Goal: Task Accomplishment & Management: Manage account settings

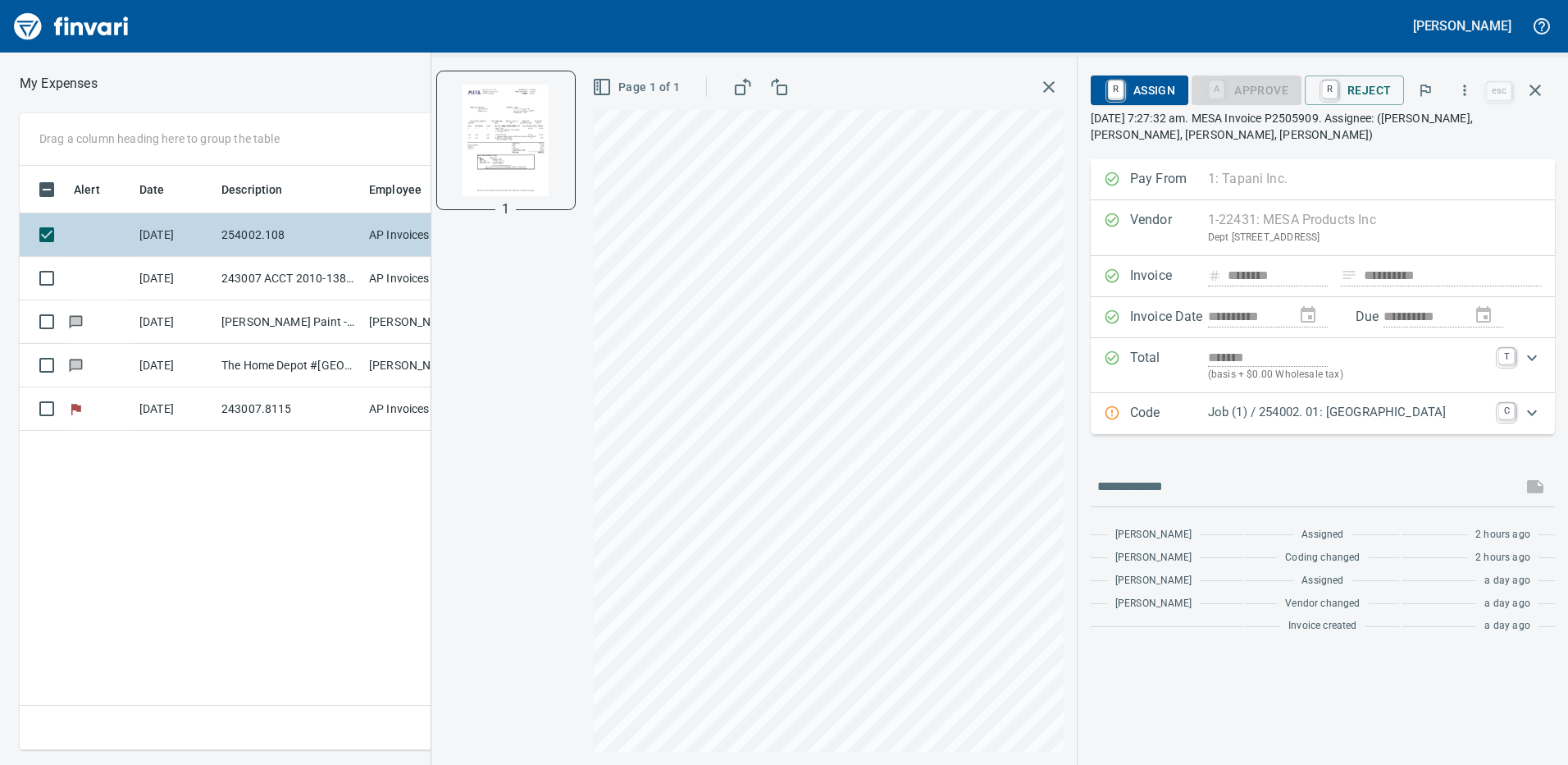
scroll to position [572, 1094]
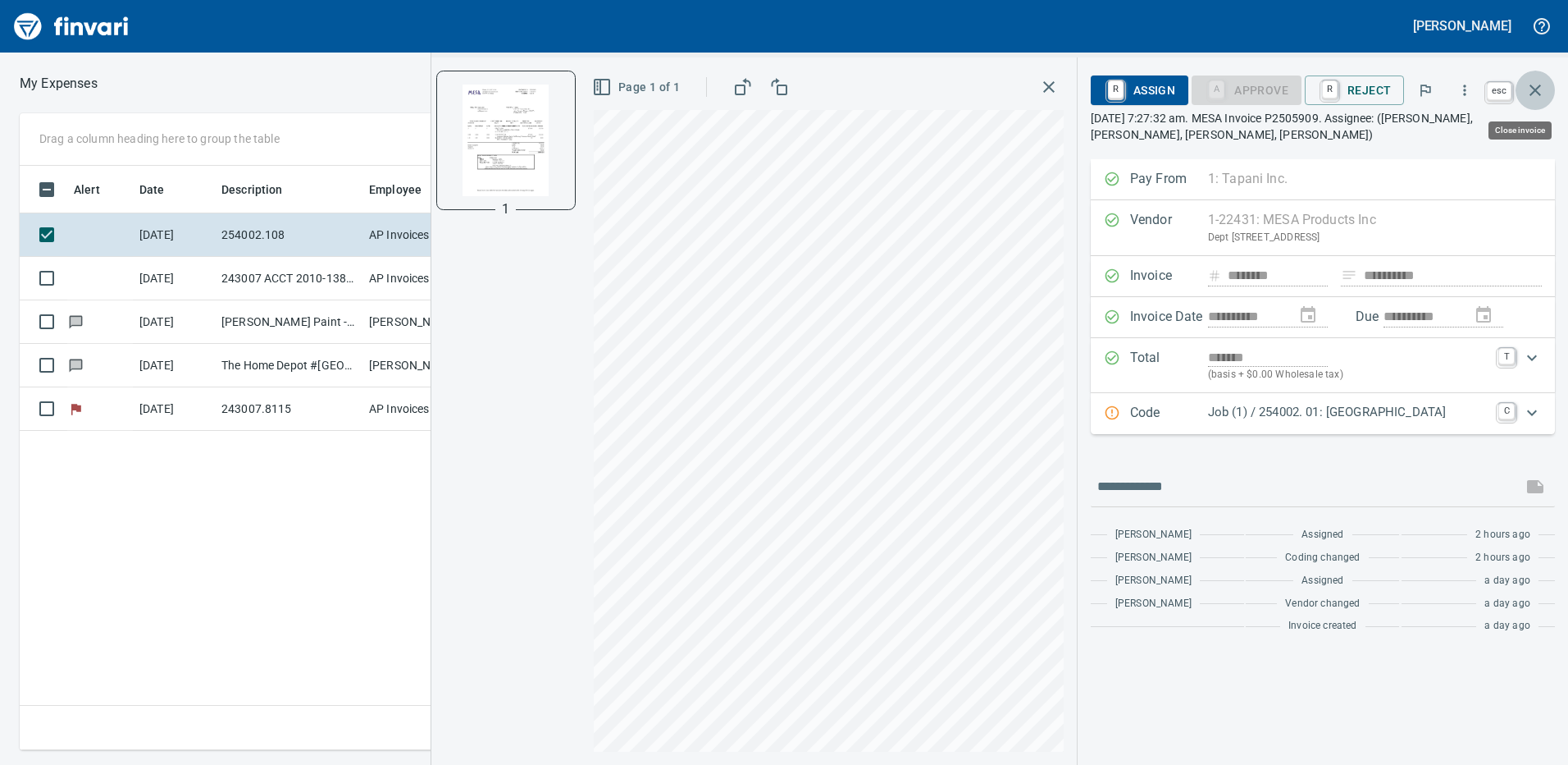
click at [1534, 87] on icon "button" at bounding box center [1536, 90] width 11 height 11
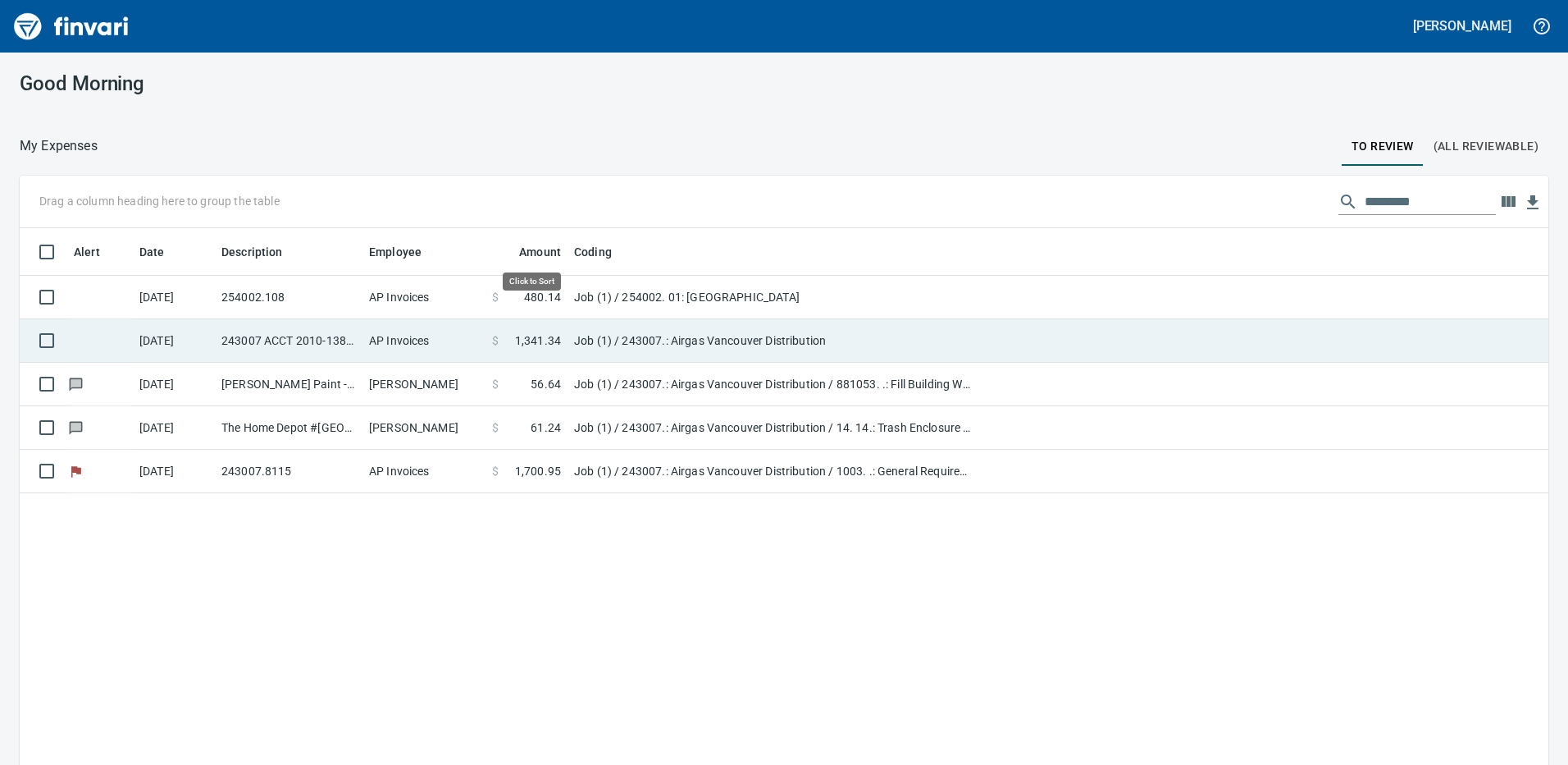
scroll to position [572, 1504]
click at [672, 335] on td "Job (1) / 243007.: Airgas Vancouver Distribution" at bounding box center [773, 341] width 410 height 44
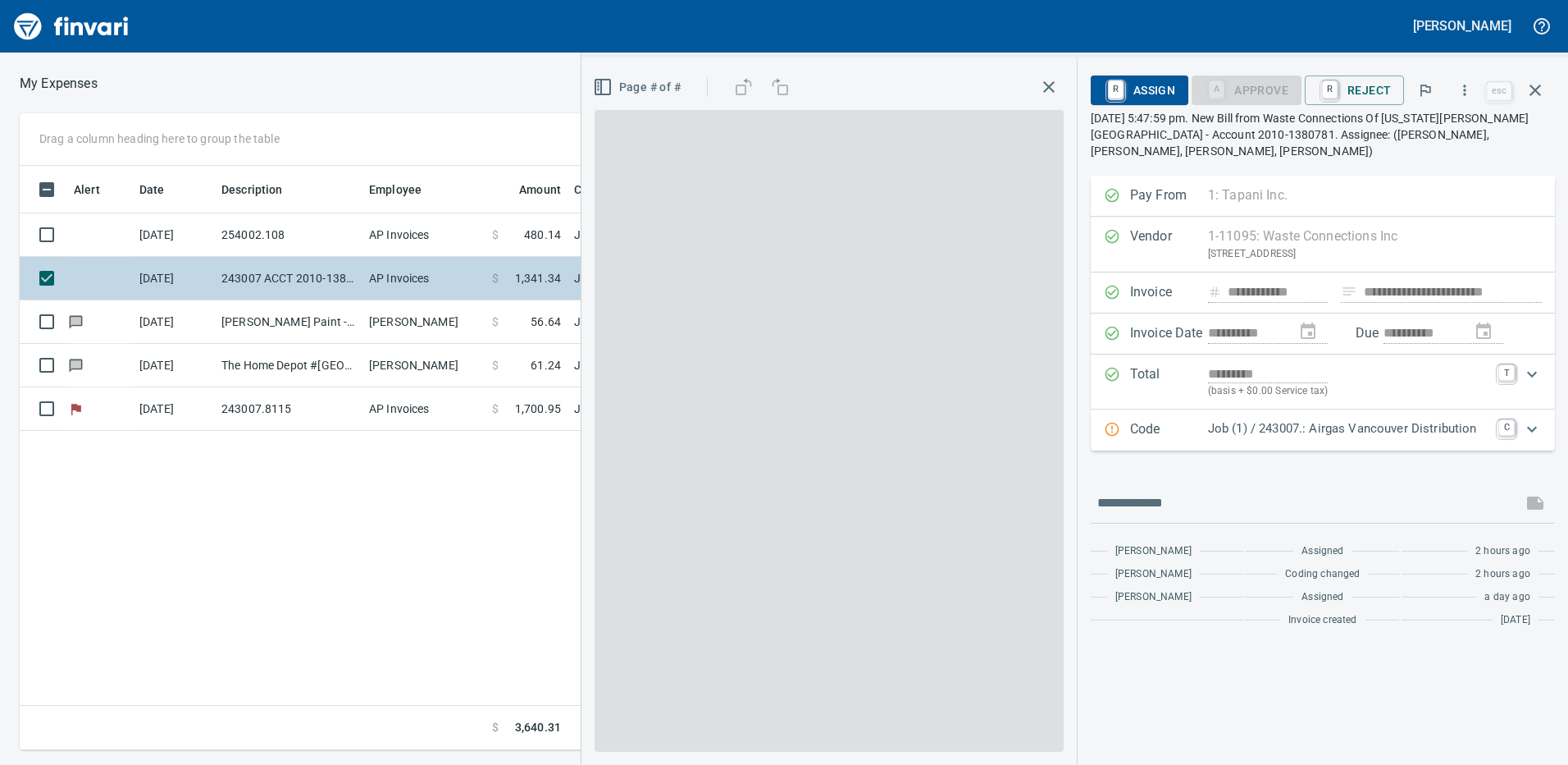
scroll to position [572, 1106]
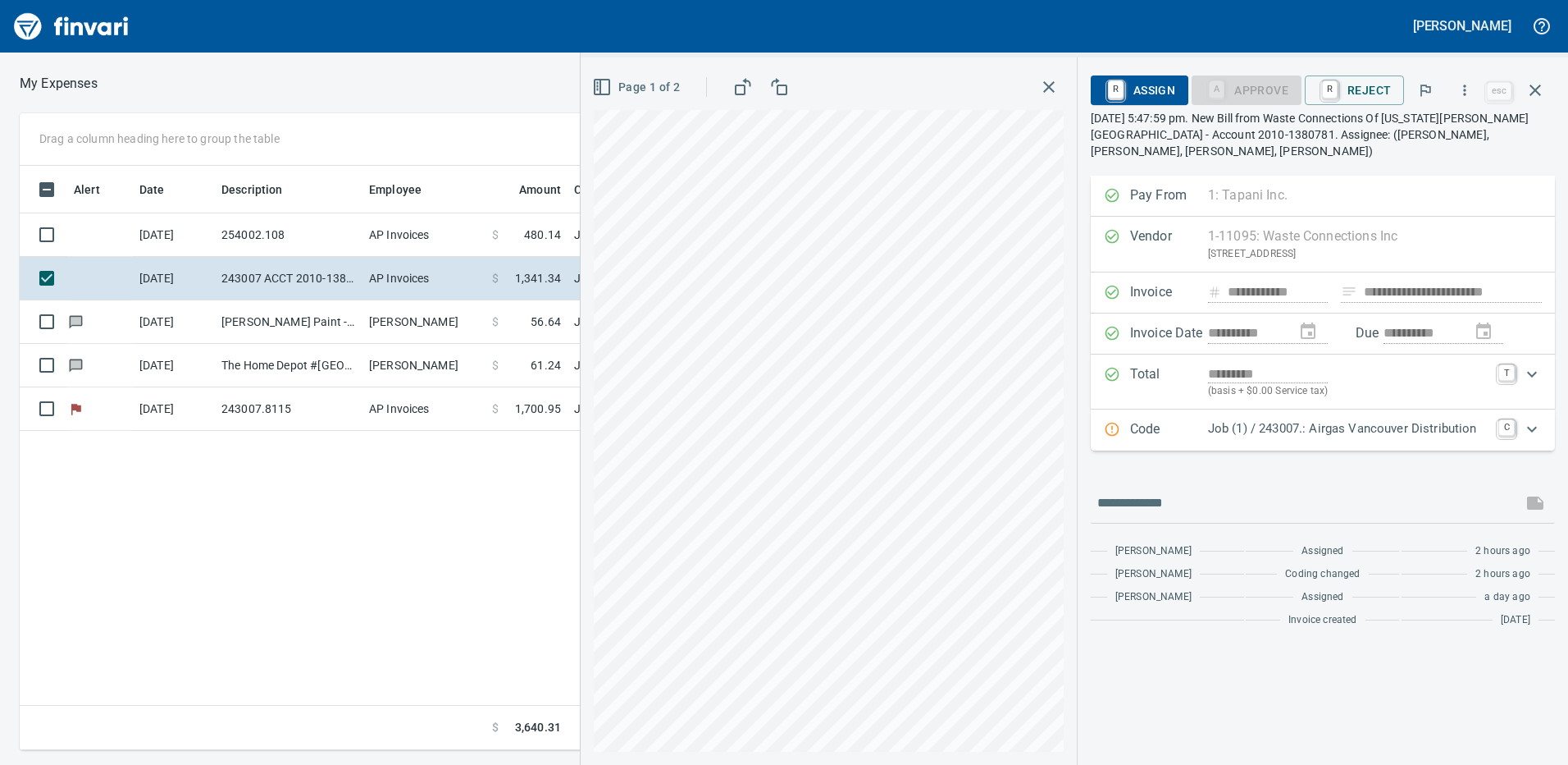
click at [1254, 94] on div "A Approve" at bounding box center [1247, 88] width 110 height 14
click at [1465, 95] on icon "button" at bounding box center [1464, 89] width 16 height 16
click at [1243, 138] on div at bounding box center [784, 382] width 1568 height 765
click at [1504, 420] on link "C" at bounding box center [1506, 428] width 16 height 16
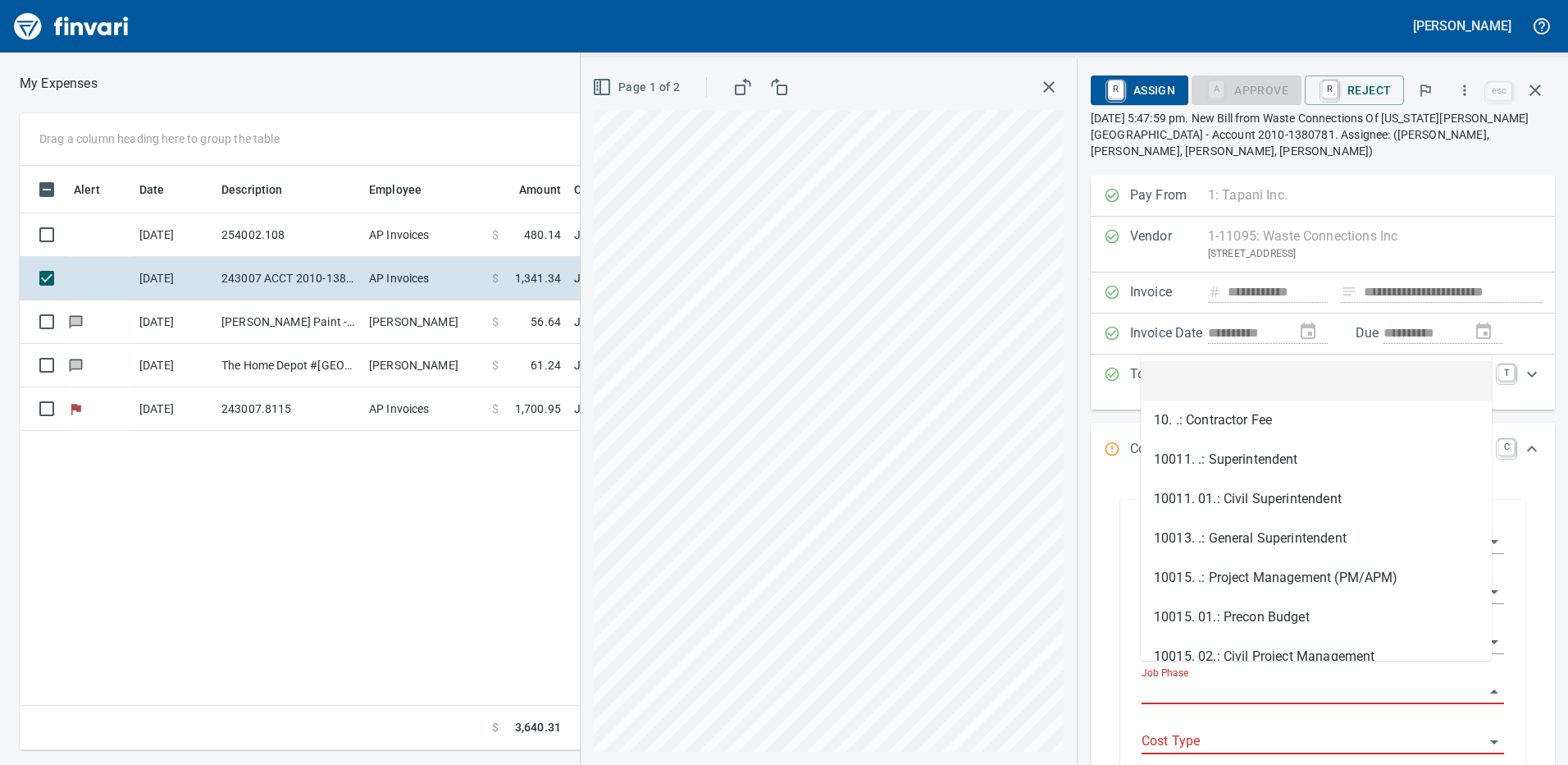
click at [1213, 680] on input "Job Phase" at bounding box center [1313, 692] width 343 height 23
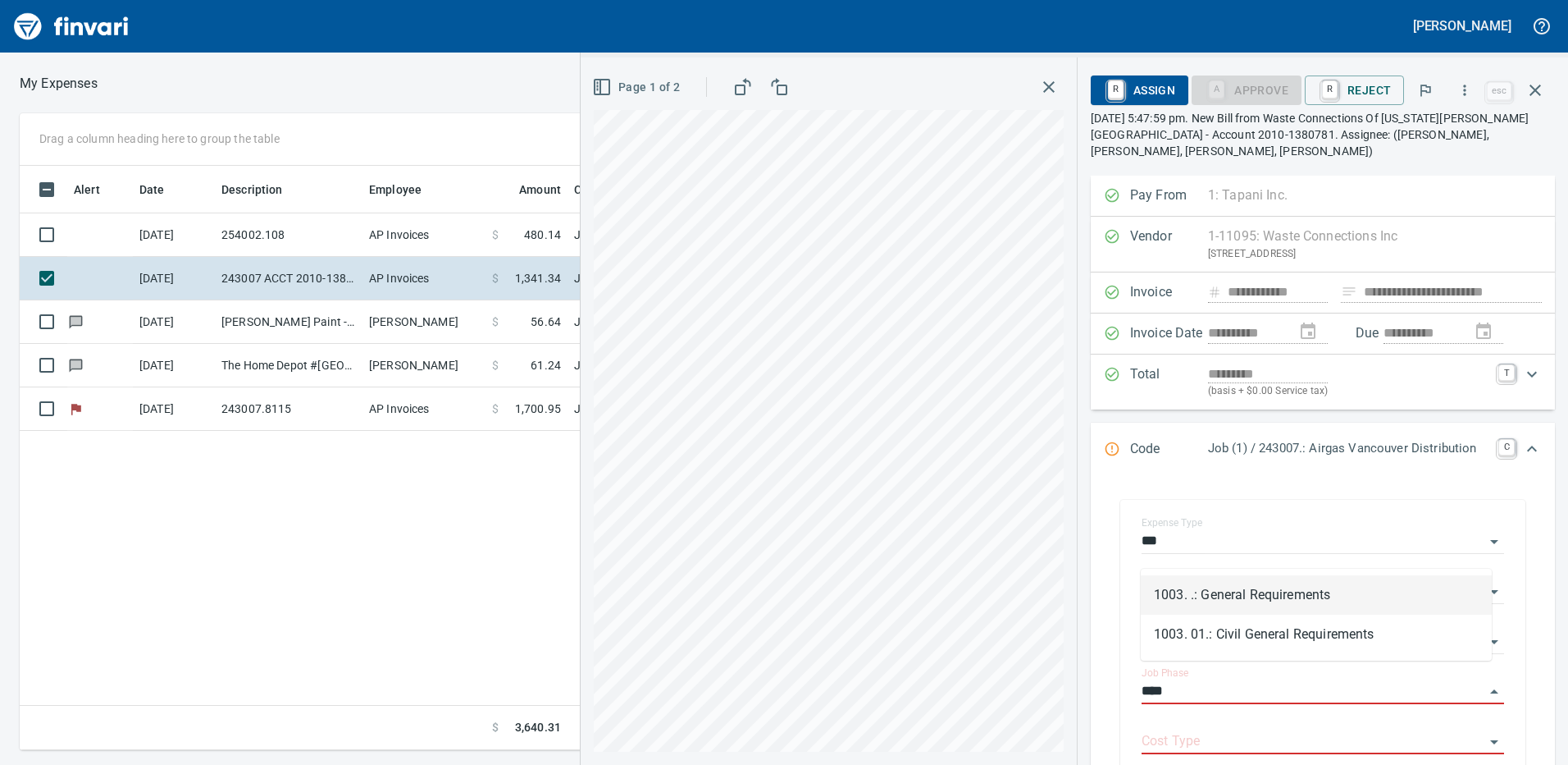
click at [1200, 597] on li "1003. .: General Requirements" at bounding box center [1316, 594] width 351 height 39
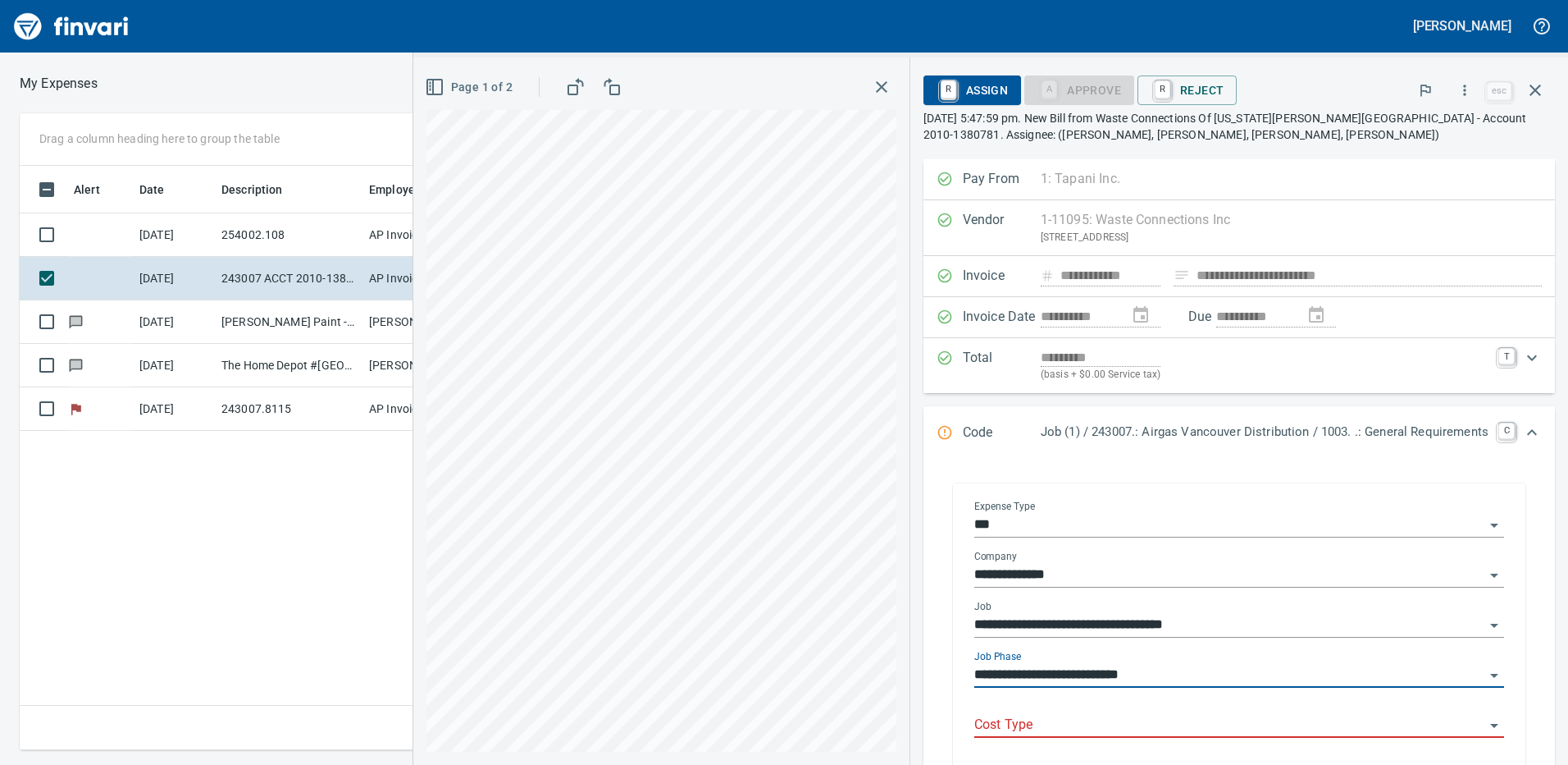
scroll to position [82, 0]
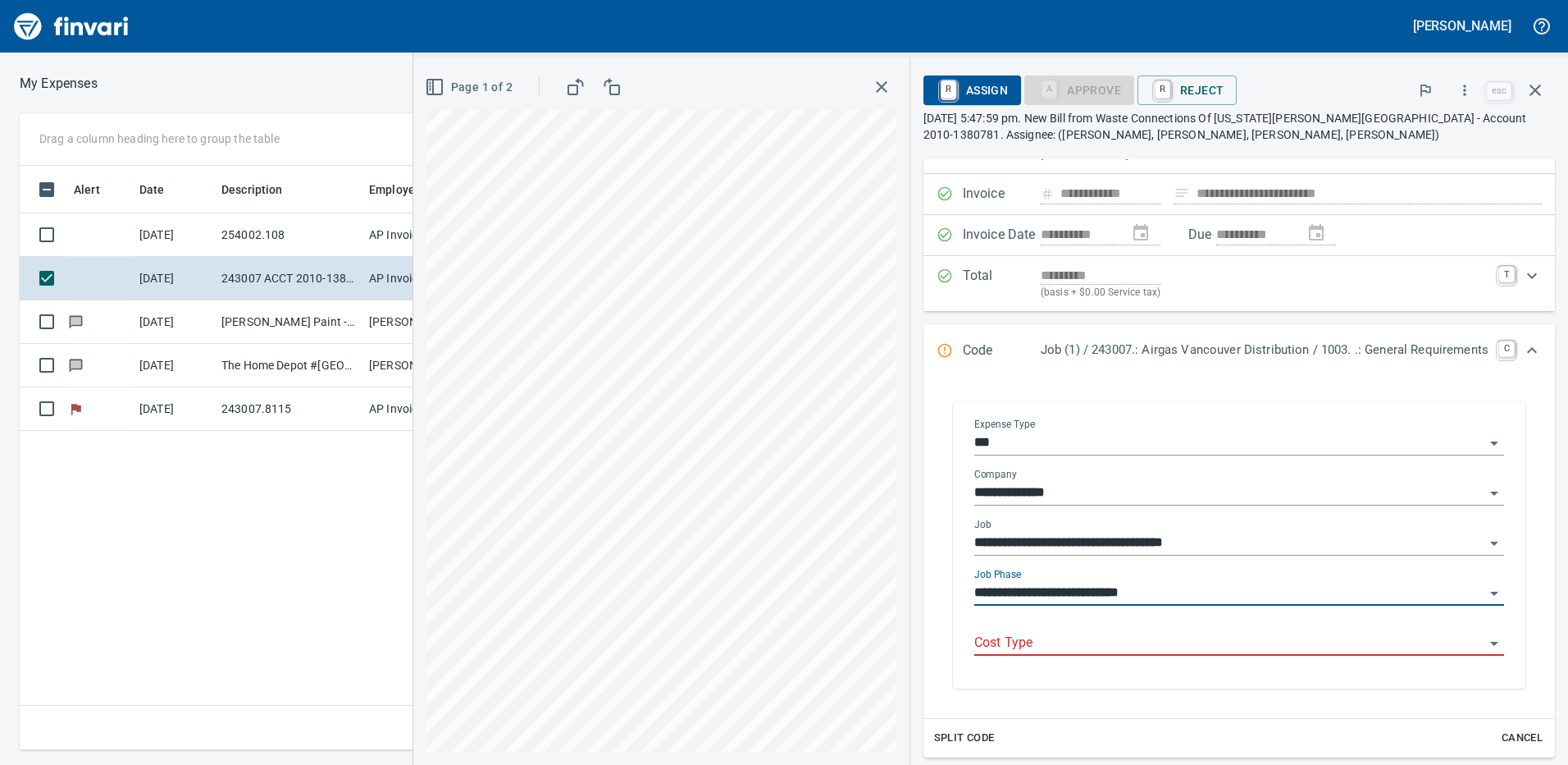
type input "**********"
click at [1017, 641] on input "Cost Type" at bounding box center [1229, 643] width 510 height 23
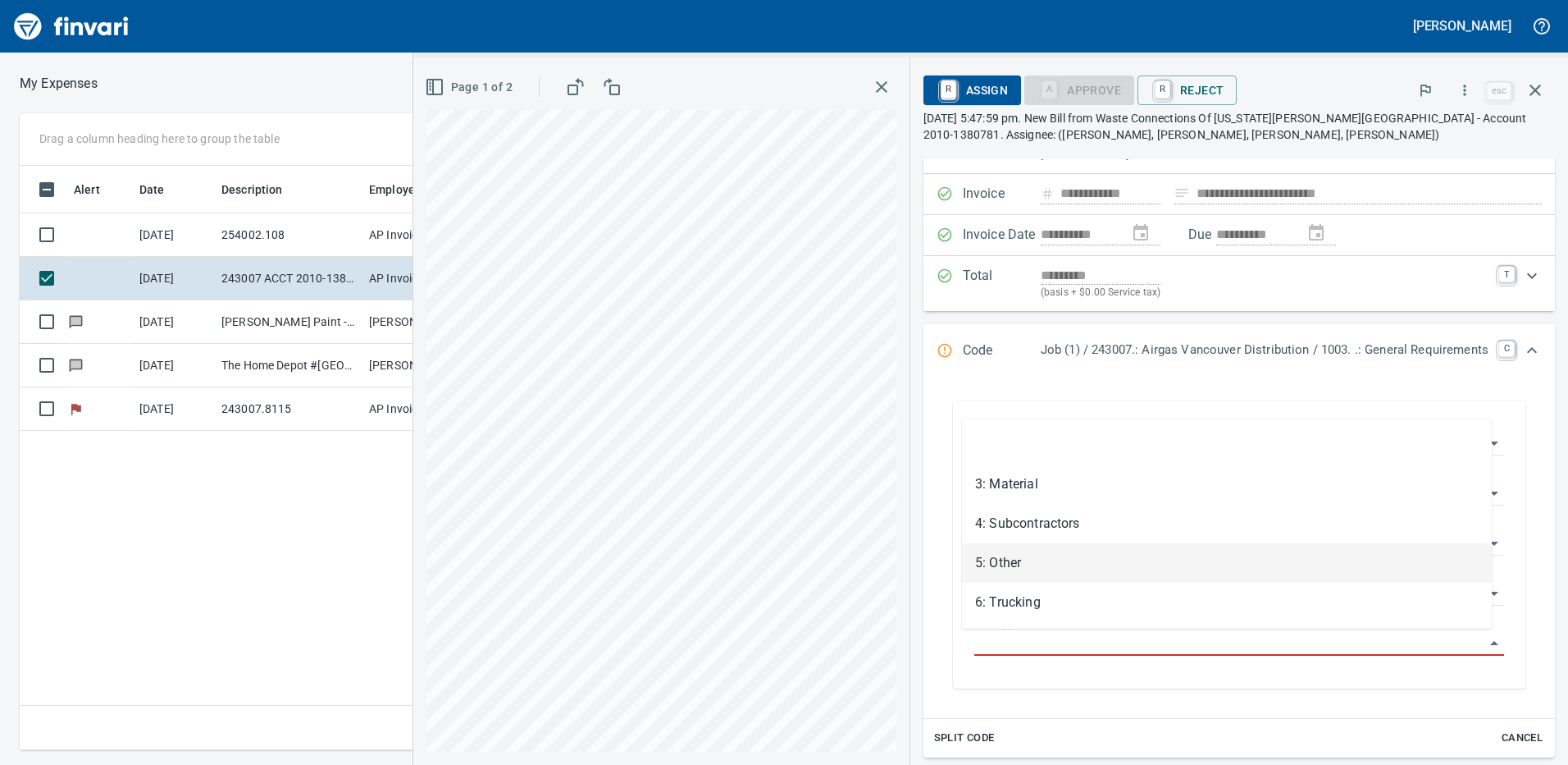
click at [1004, 562] on li "5: Other" at bounding box center [1227, 563] width 530 height 39
type input "********"
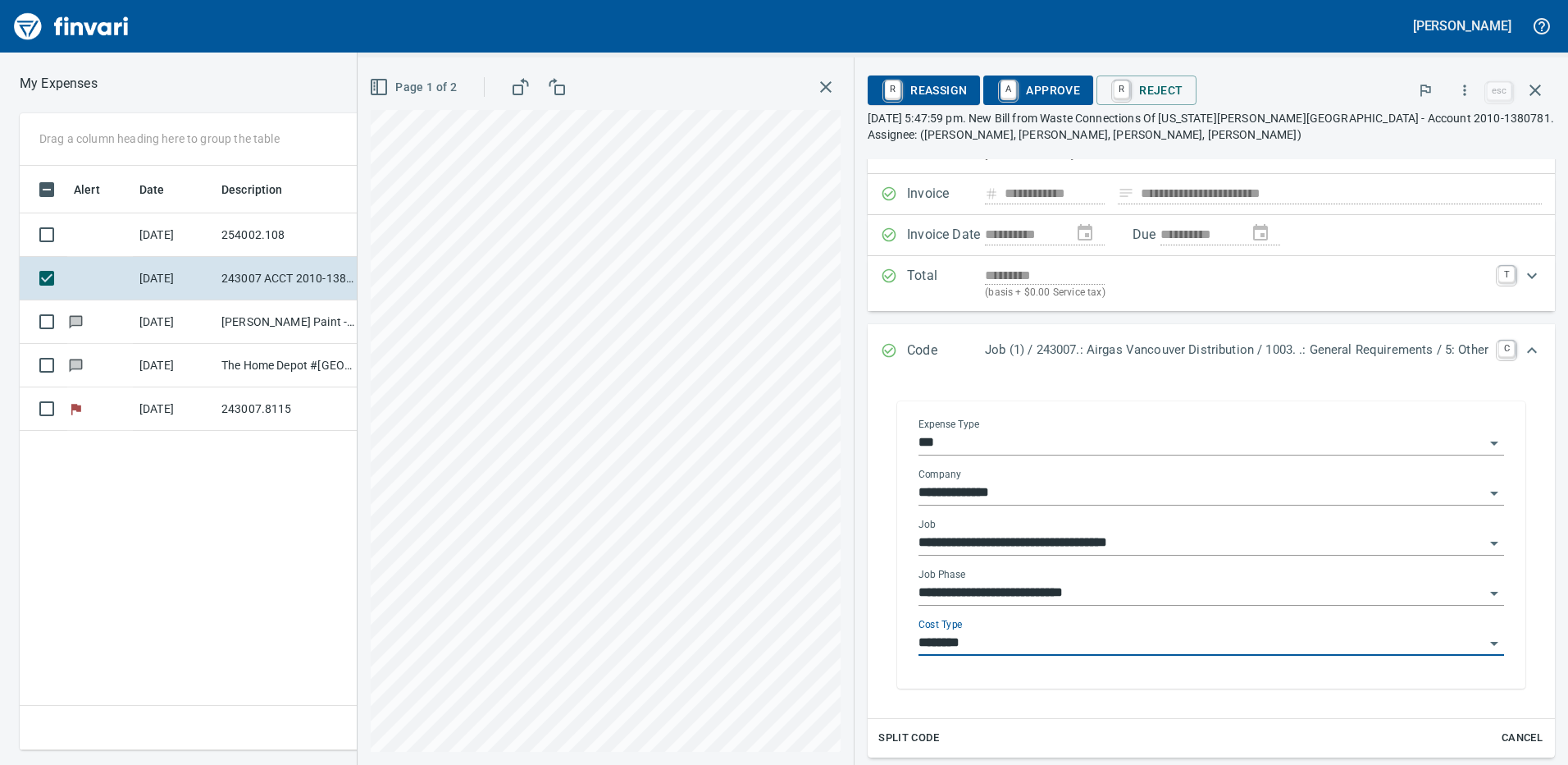
scroll to position [164, 0]
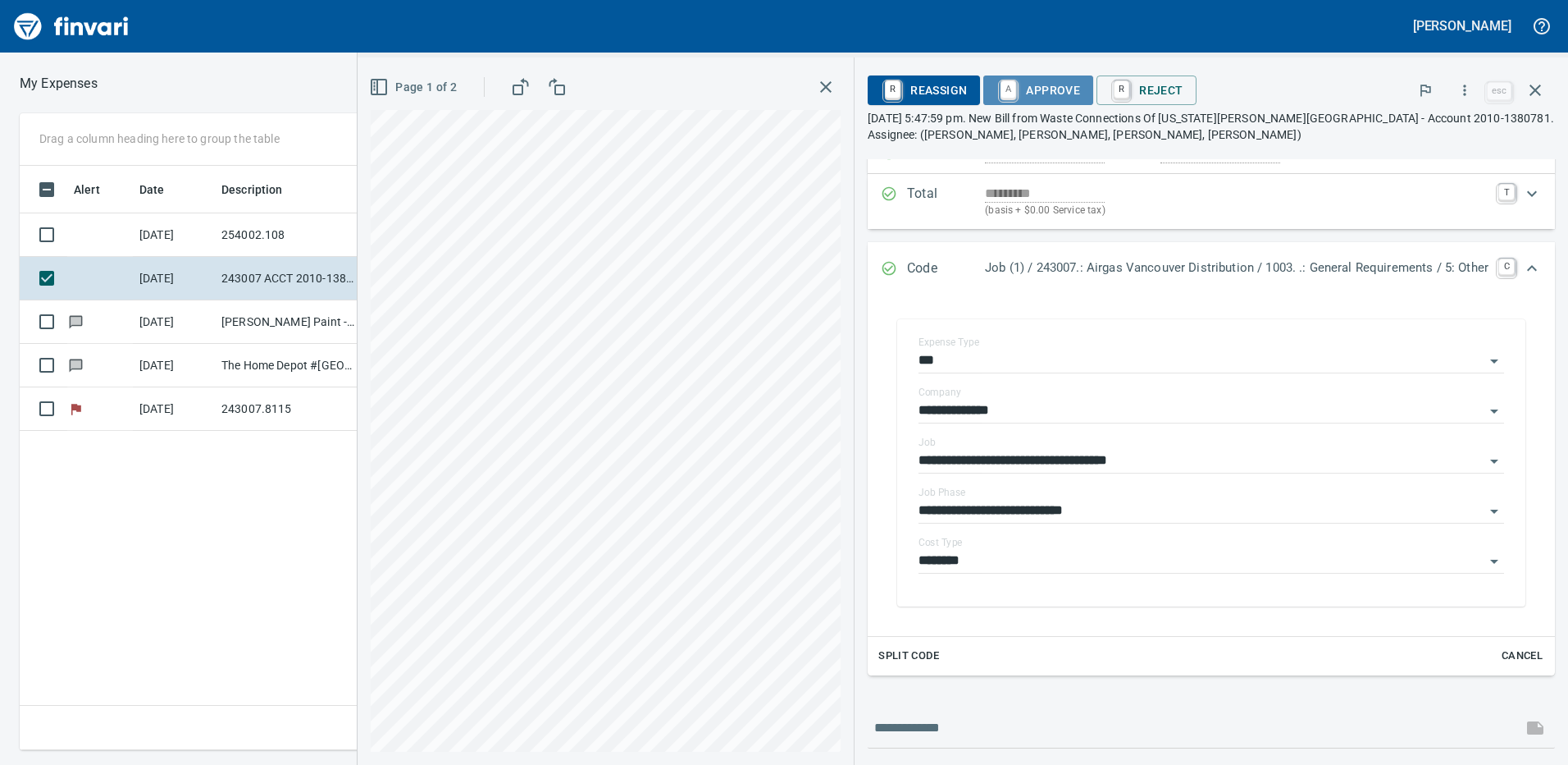
click at [1011, 97] on span "A Approve" at bounding box center [1038, 89] width 84 height 28
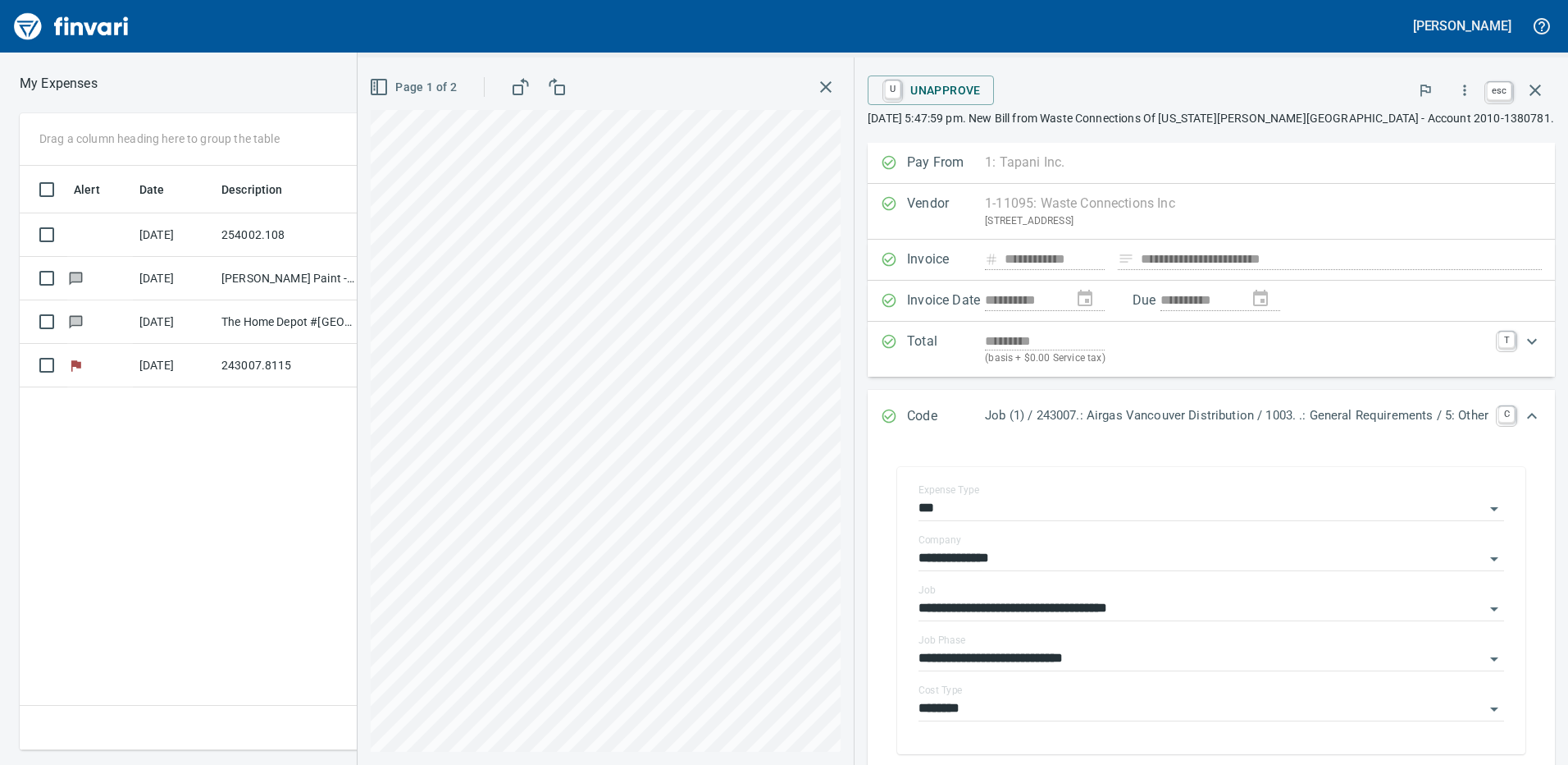
scroll to position [572, 1106]
click at [1531, 94] on icon "button" at bounding box center [1536, 90] width 11 height 11
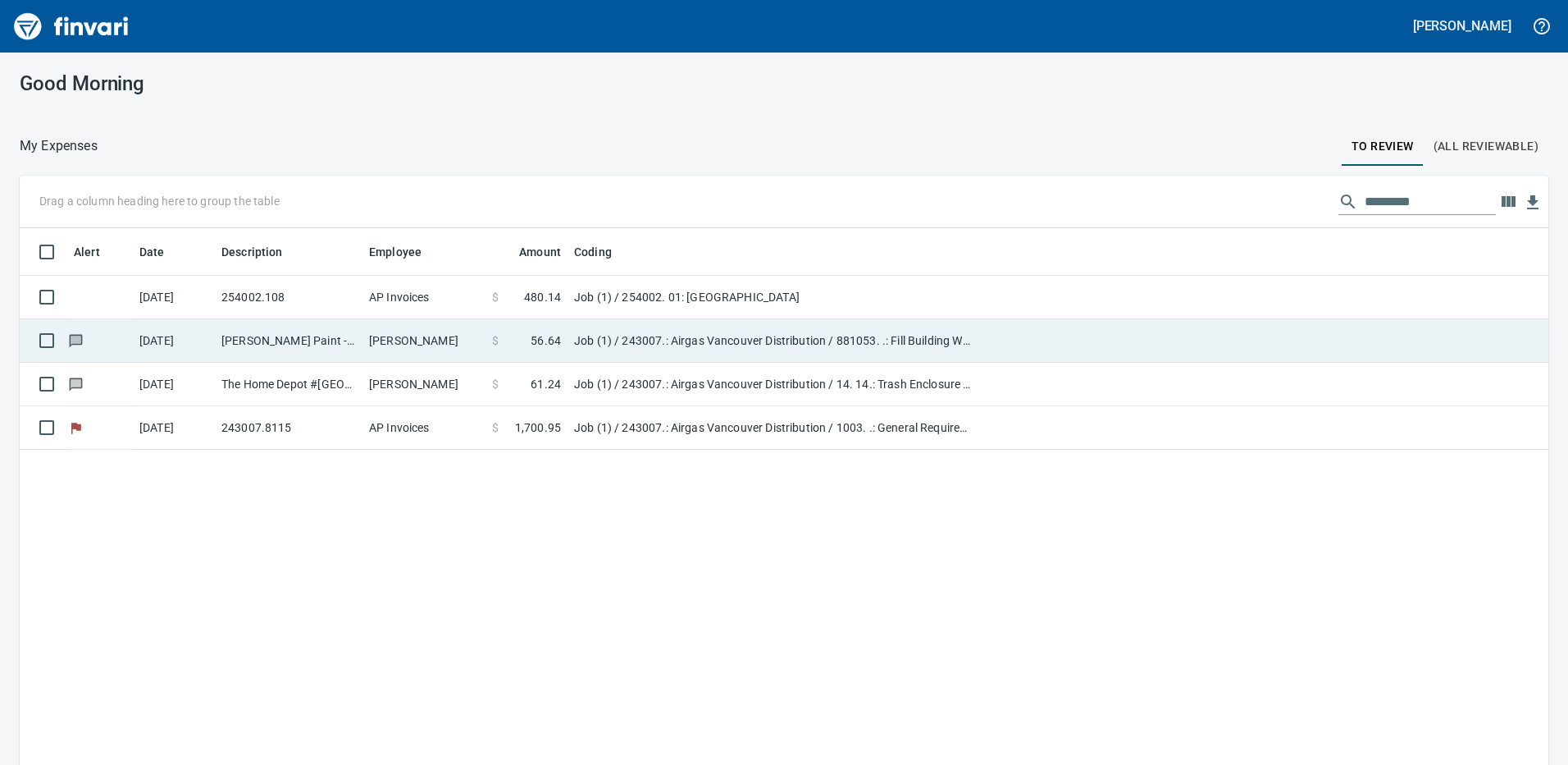
scroll to position [572, 1504]
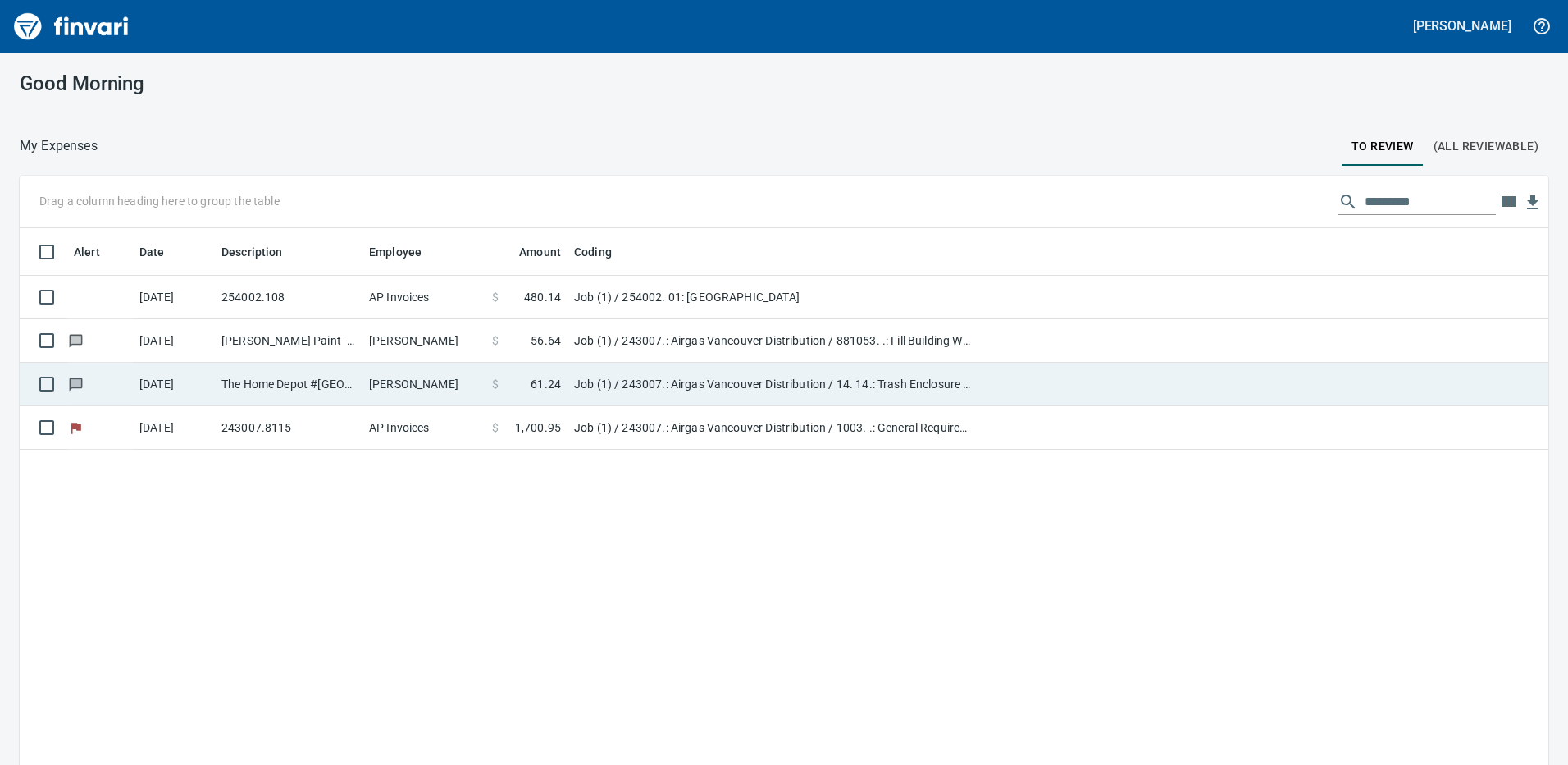
click at [729, 336] on td "Job (1) / 243007.: Airgas Vancouver Distribution / 881053. .: Fill Building Wal…" at bounding box center [773, 341] width 410 height 44
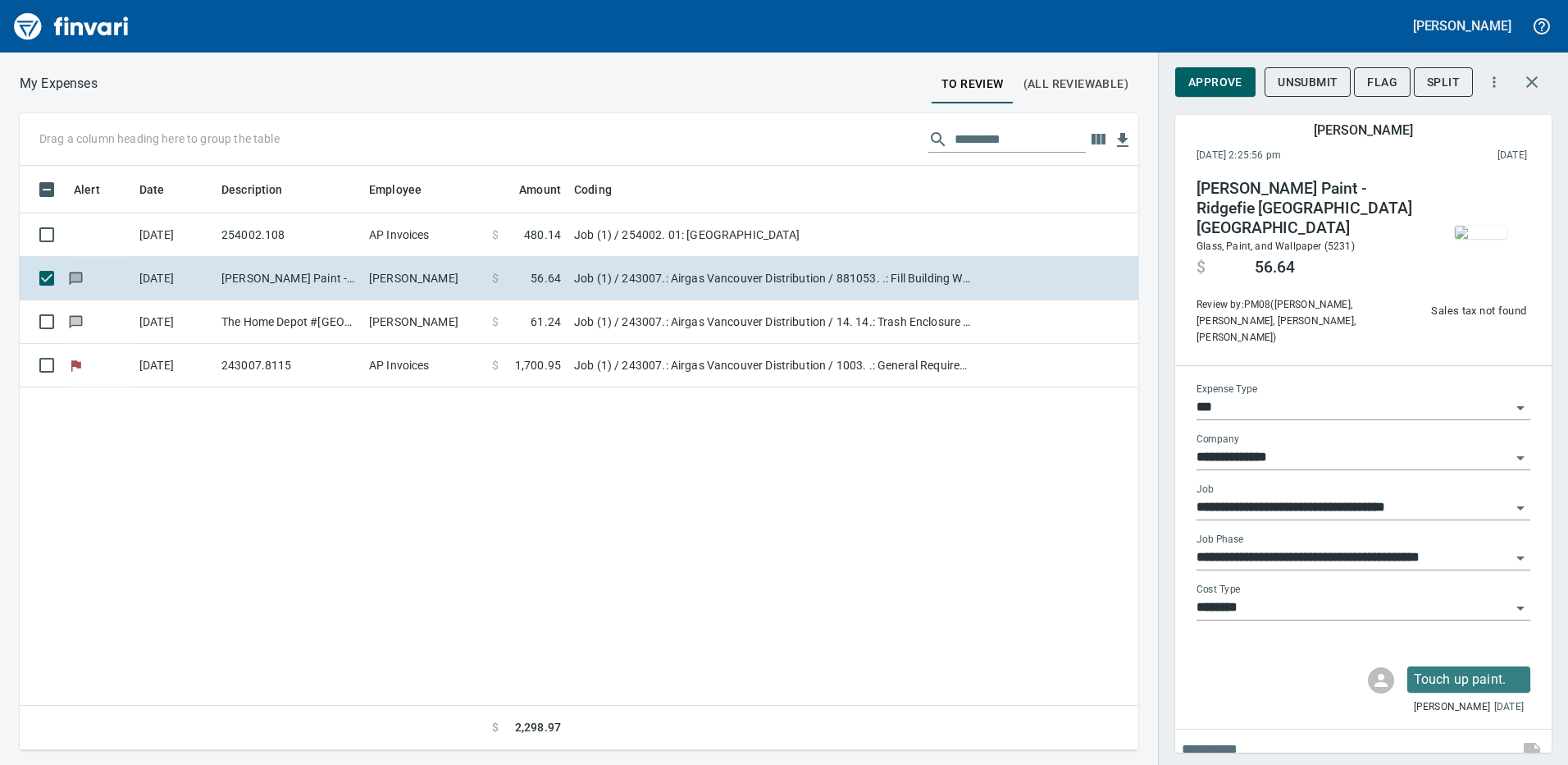
scroll to position [572, 1106]
click at [1471, 226] on img "button" at bounding box center [1481, 233] width 52 height 13
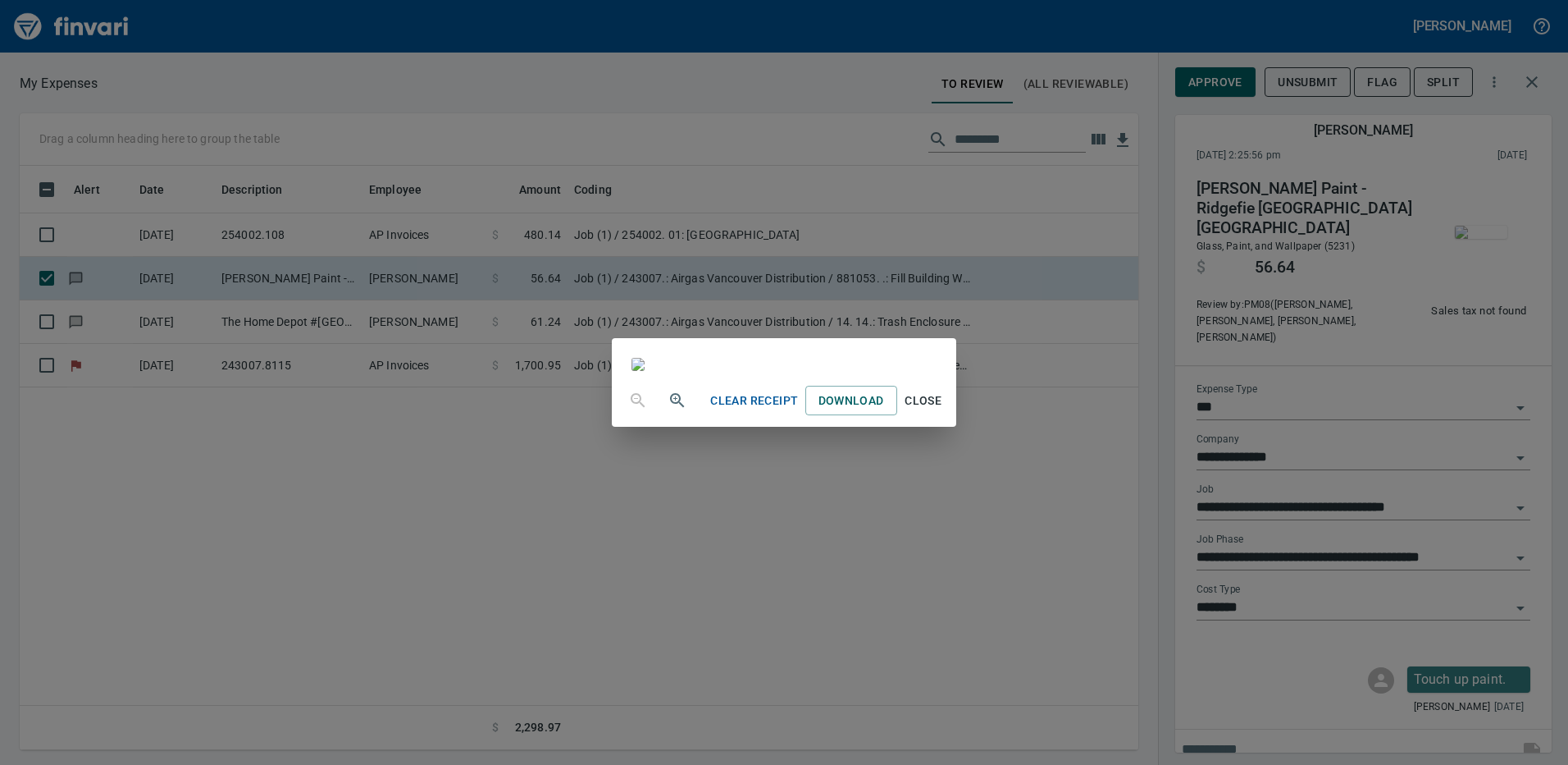
click at [943, 411] on span "Close" at bounding box center [923, 401] width 39 height 21
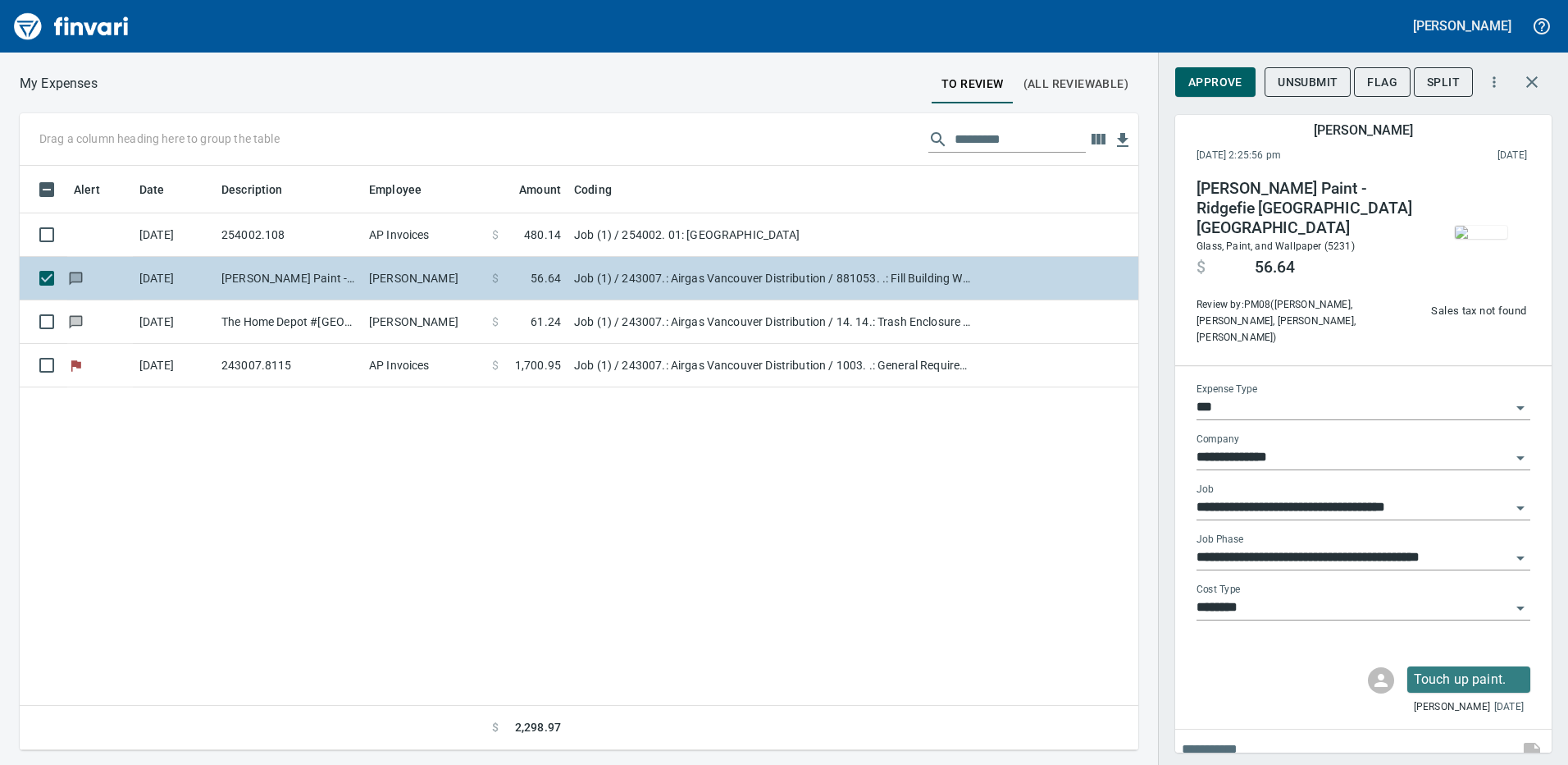
click at [321, 280] on td "[PERSON_NAME] Paint - Ridgefie [GEOGRAPHIC_DATA] [GEOGRAPHIC_DATA]" at bounding box center [288, 278] width 147 height 44
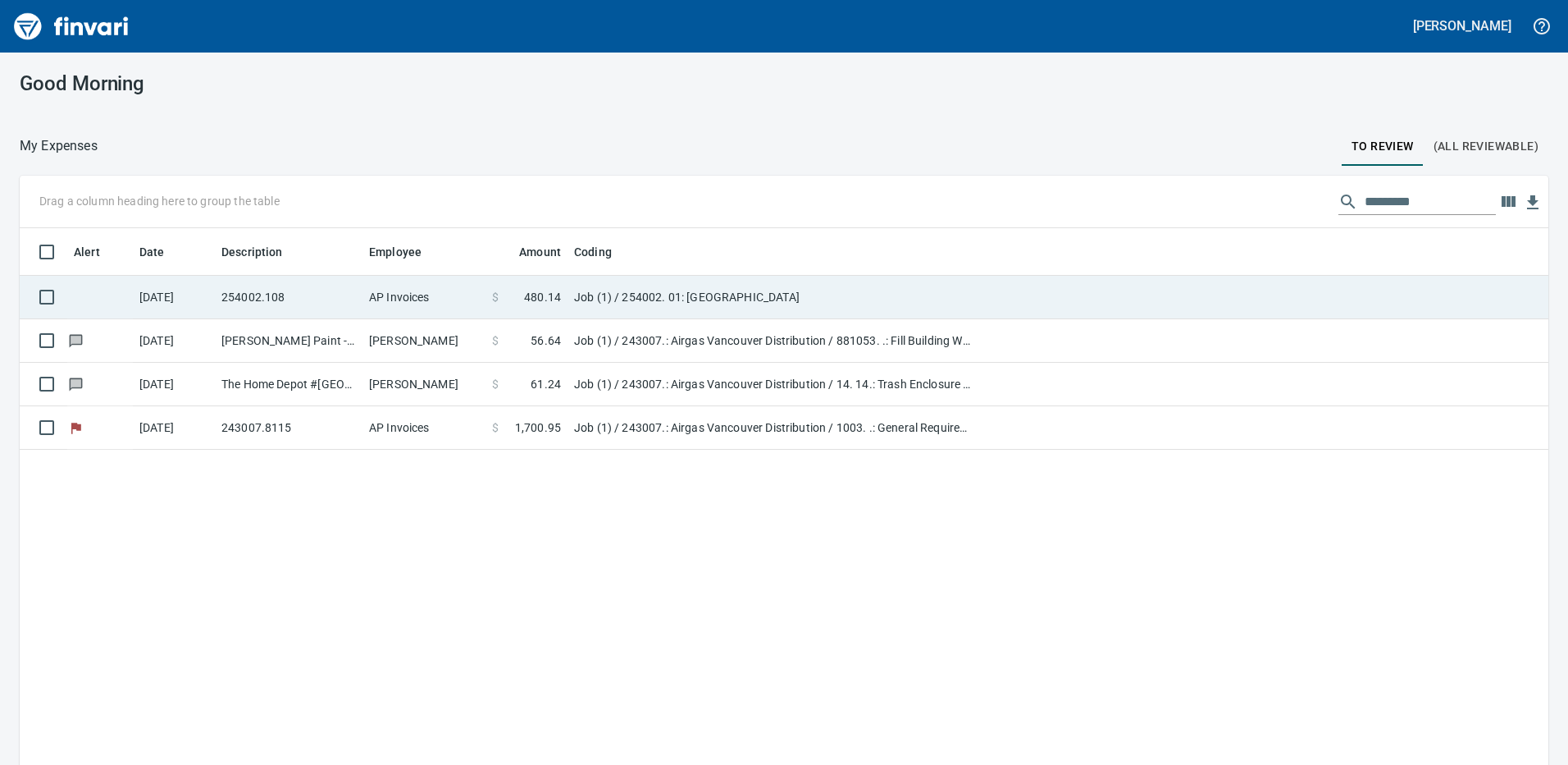
scroll to position [2, 2]
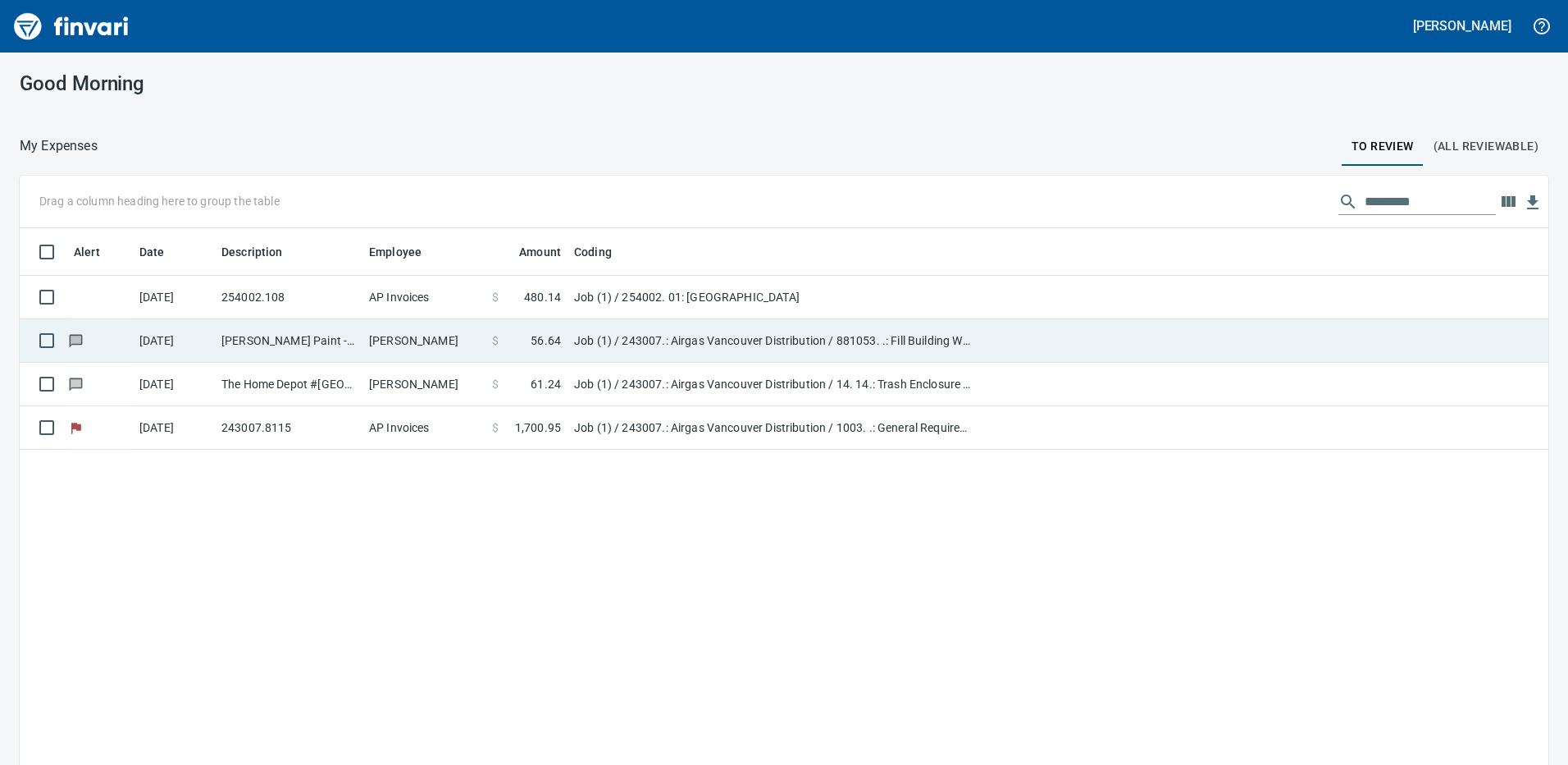
click at [634, 344] on td "Job (1) / 243007.: Airgas Vancouver Distribution / 881053. .: Fill Building Wal…" at bounding box center [773, 341] width 410 height 44
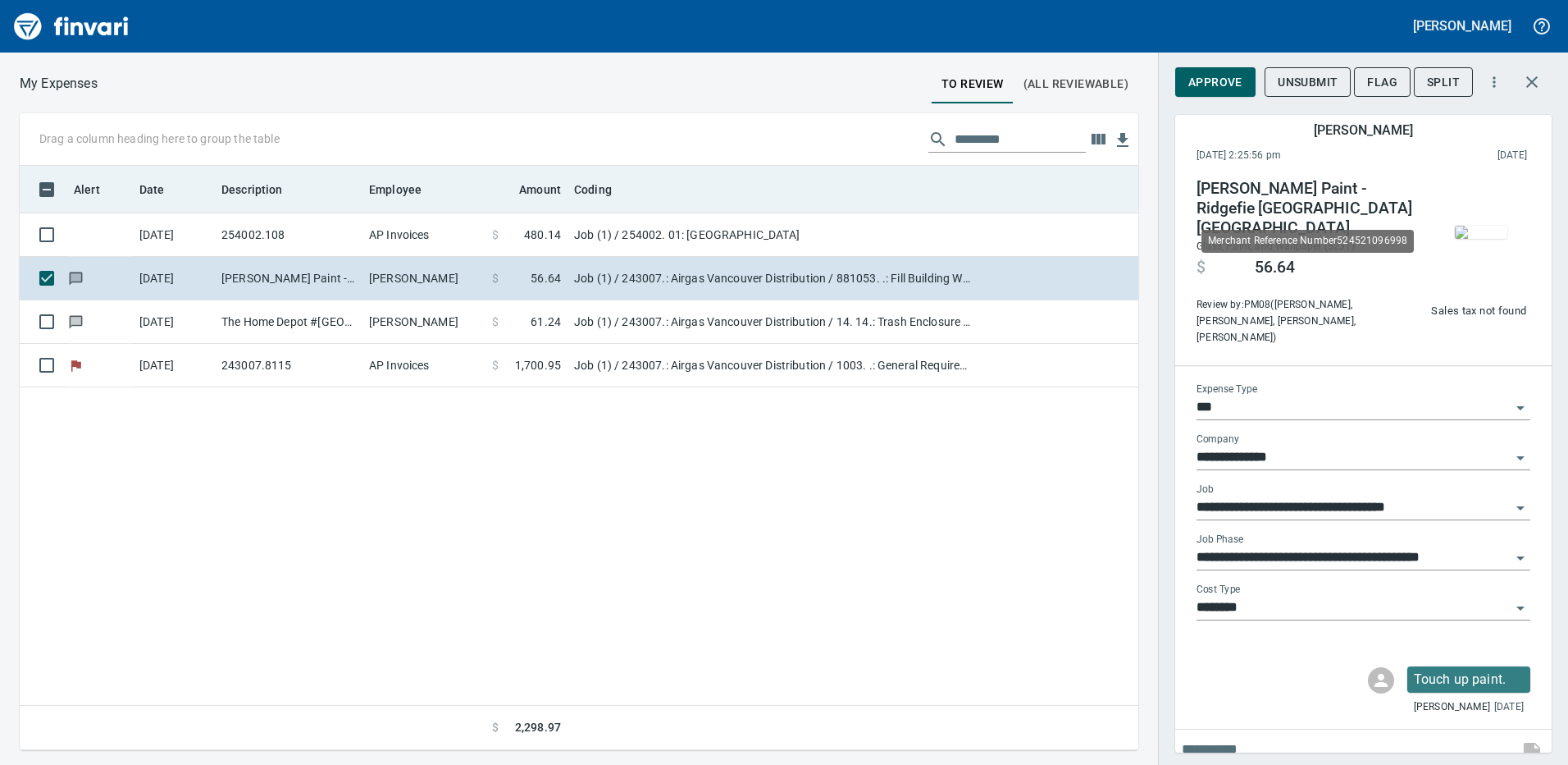
scroll to position [572, 1106]
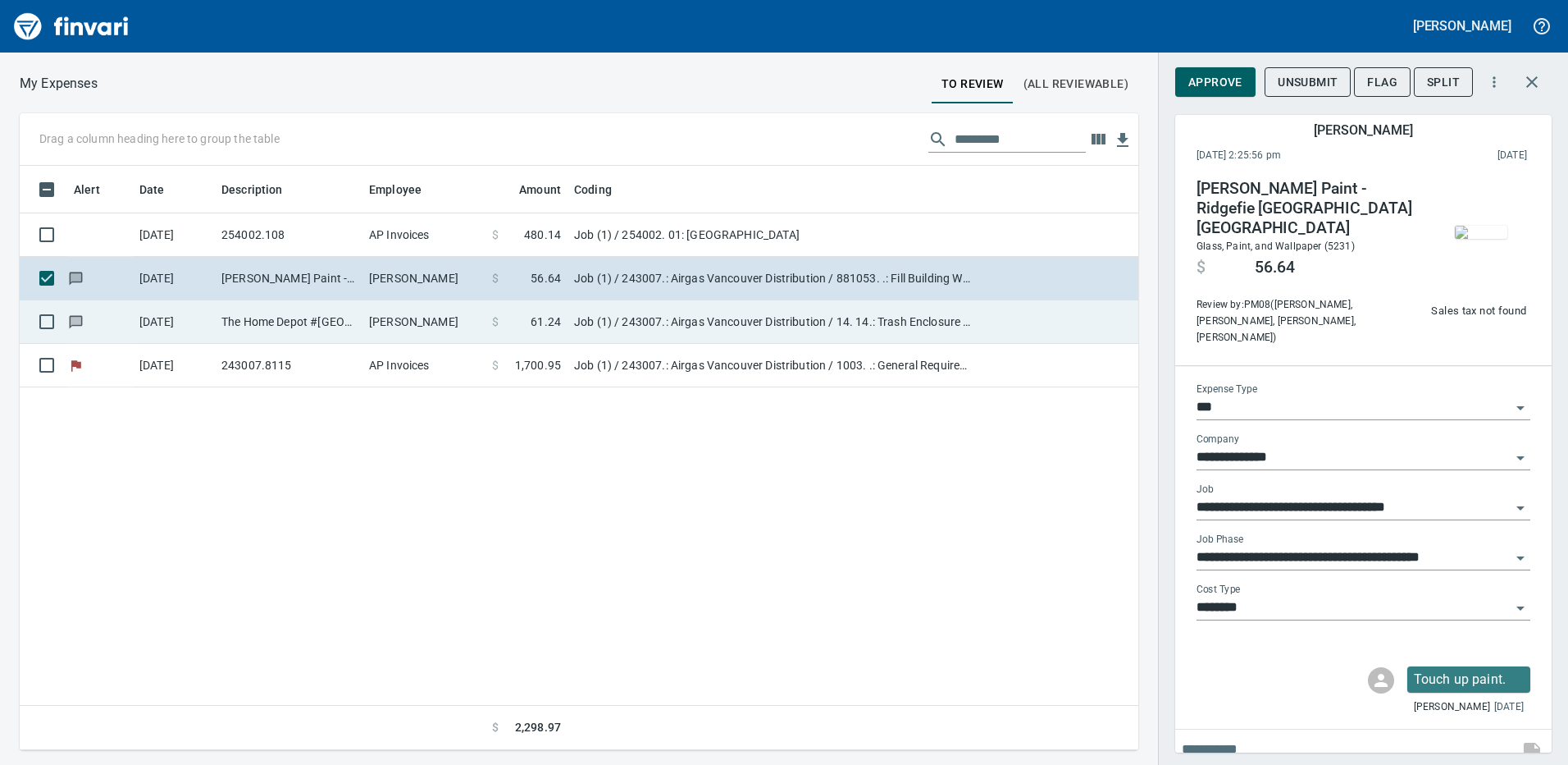
click at [623, 320] on td "Job (1) / 243007.: Airgas Vancouver Distribution / 14. 14.: Trash Enclosure / 5…" at bounding box center [773, 322] width 410 height 44
type input "**********"
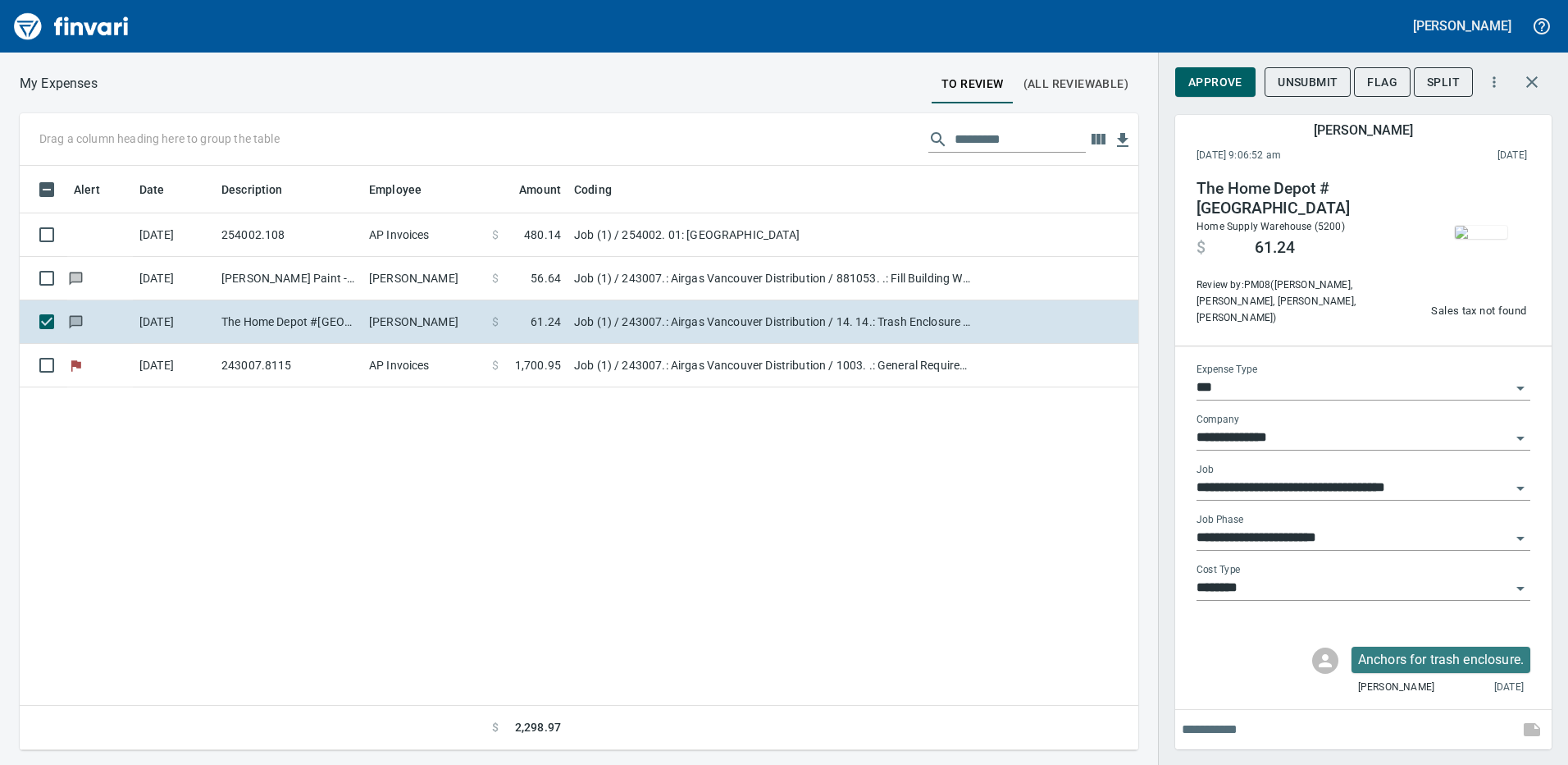
click at [1476, 226] on img "button" at bounding box center [1481, 233] width 52 height 13
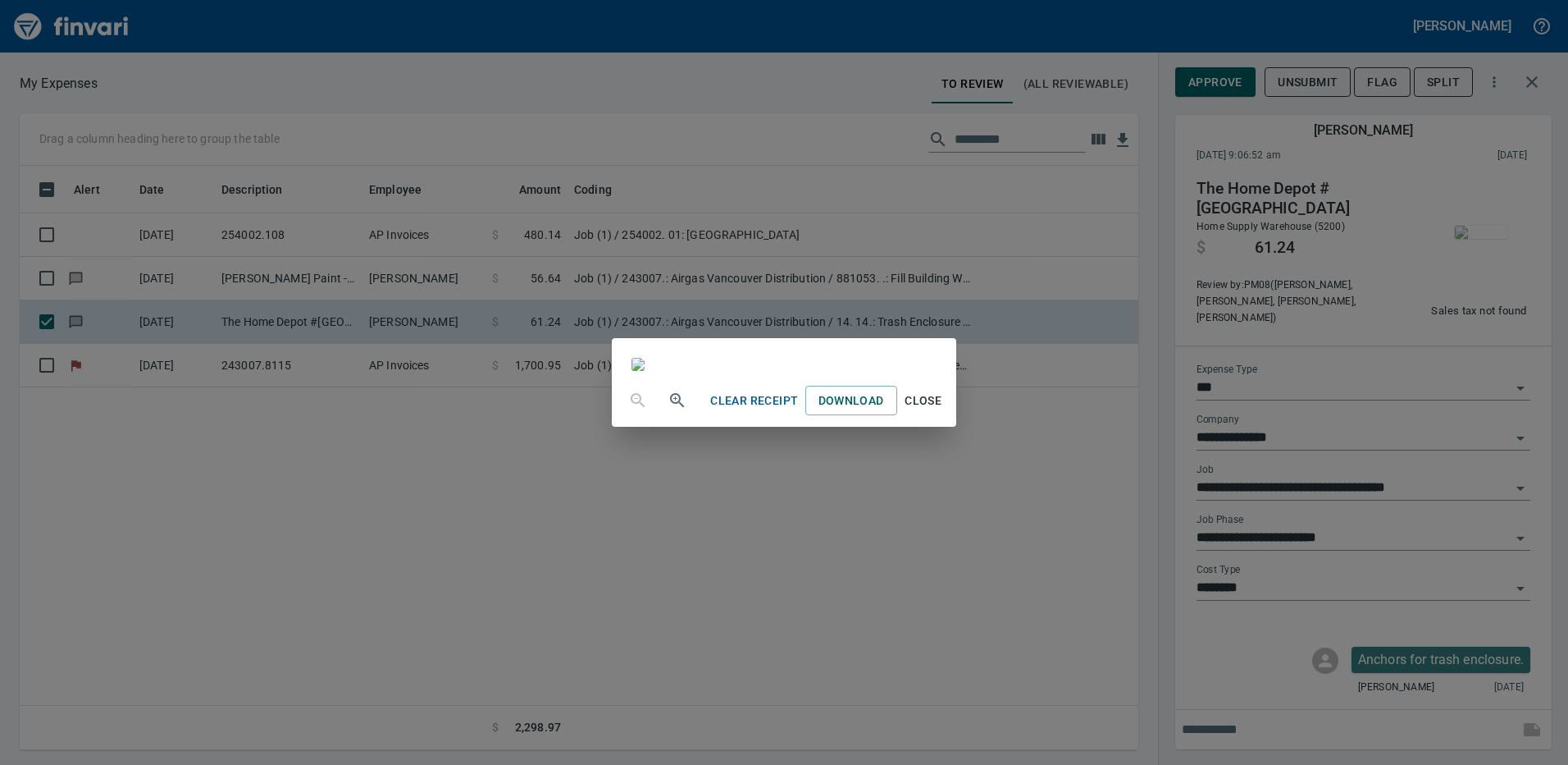
scroll to position [201, 0]
click at [943, 411] on span "Close" at bounding box center [923, 401] width 39 height 21
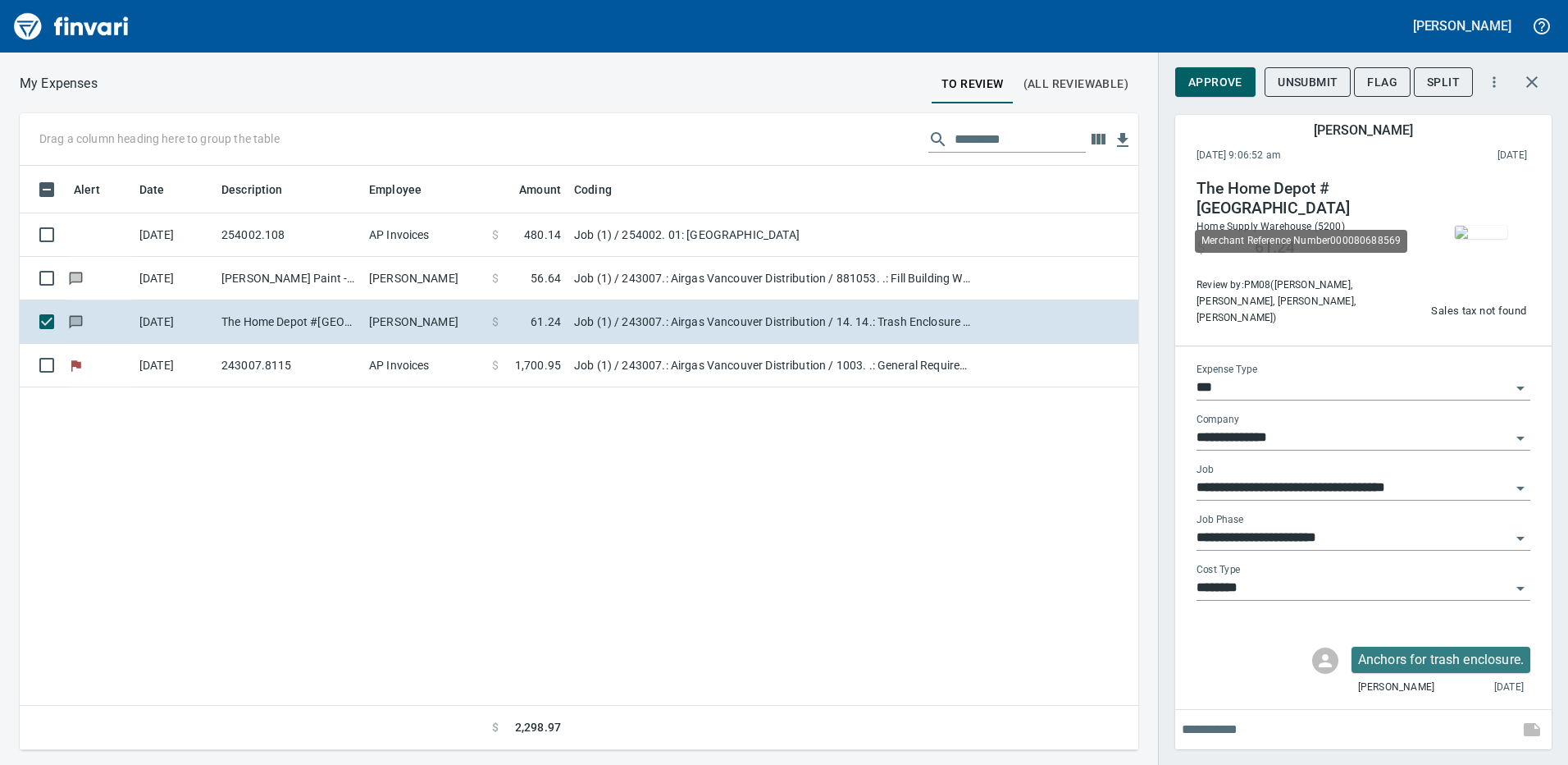
scroll to position [572, 1106]
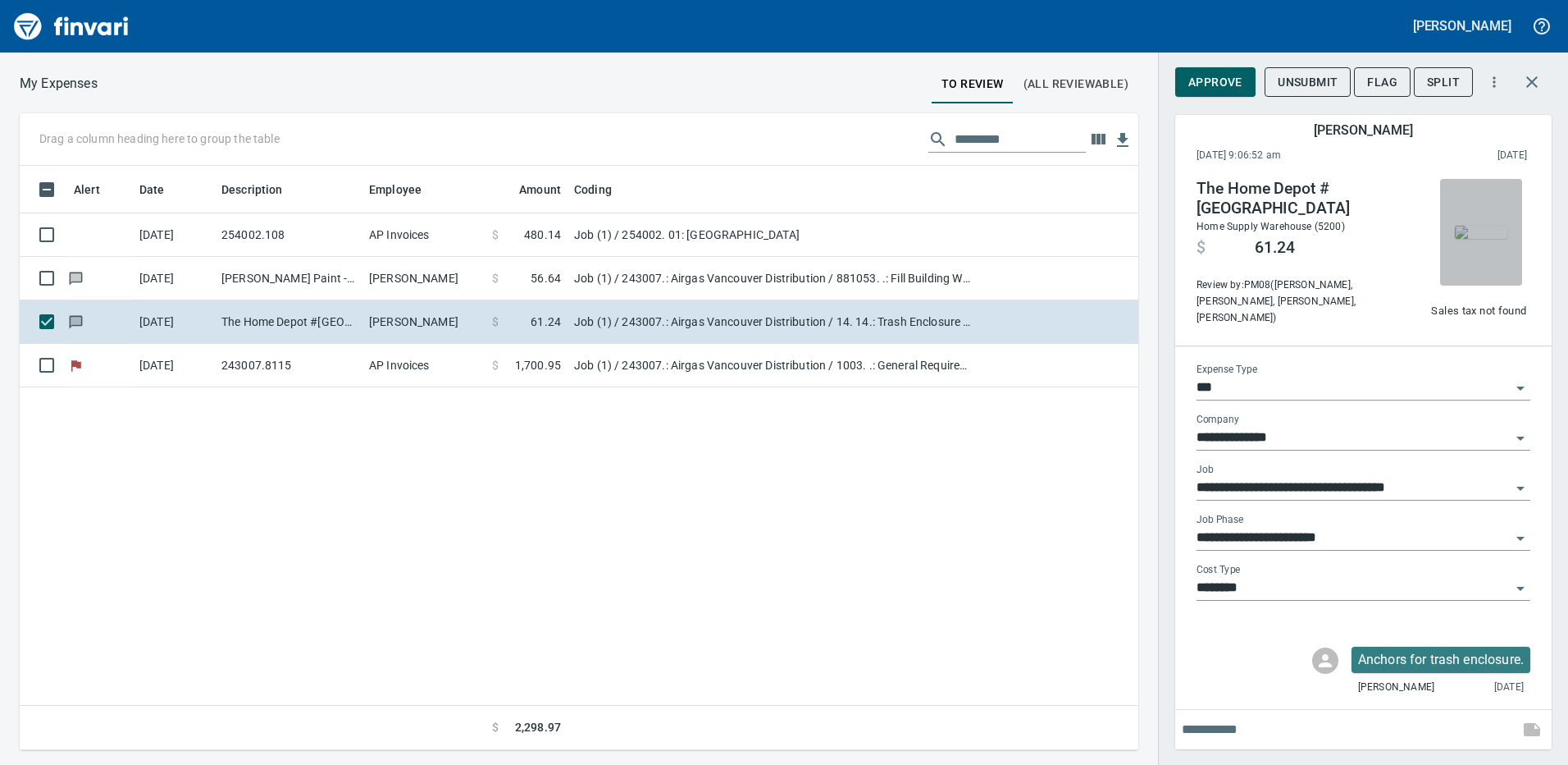
click at [1478, 229] on img "button" at bounding box center [1481, 233] width 52 height 13
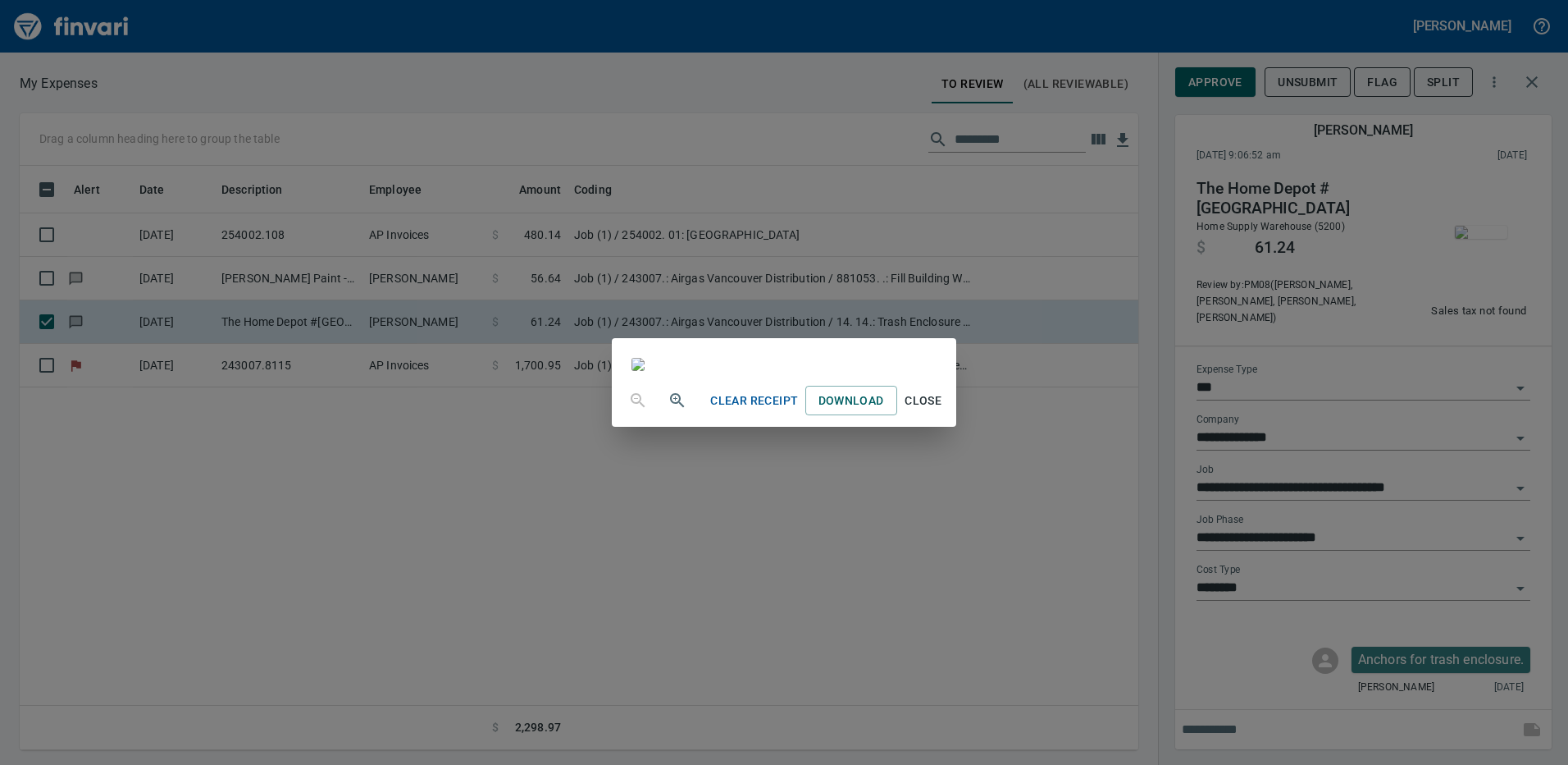
scroll to position [0, 0]
click at [943, 411] on span "Close" at bounding box center [923, 401] width 39 height 21
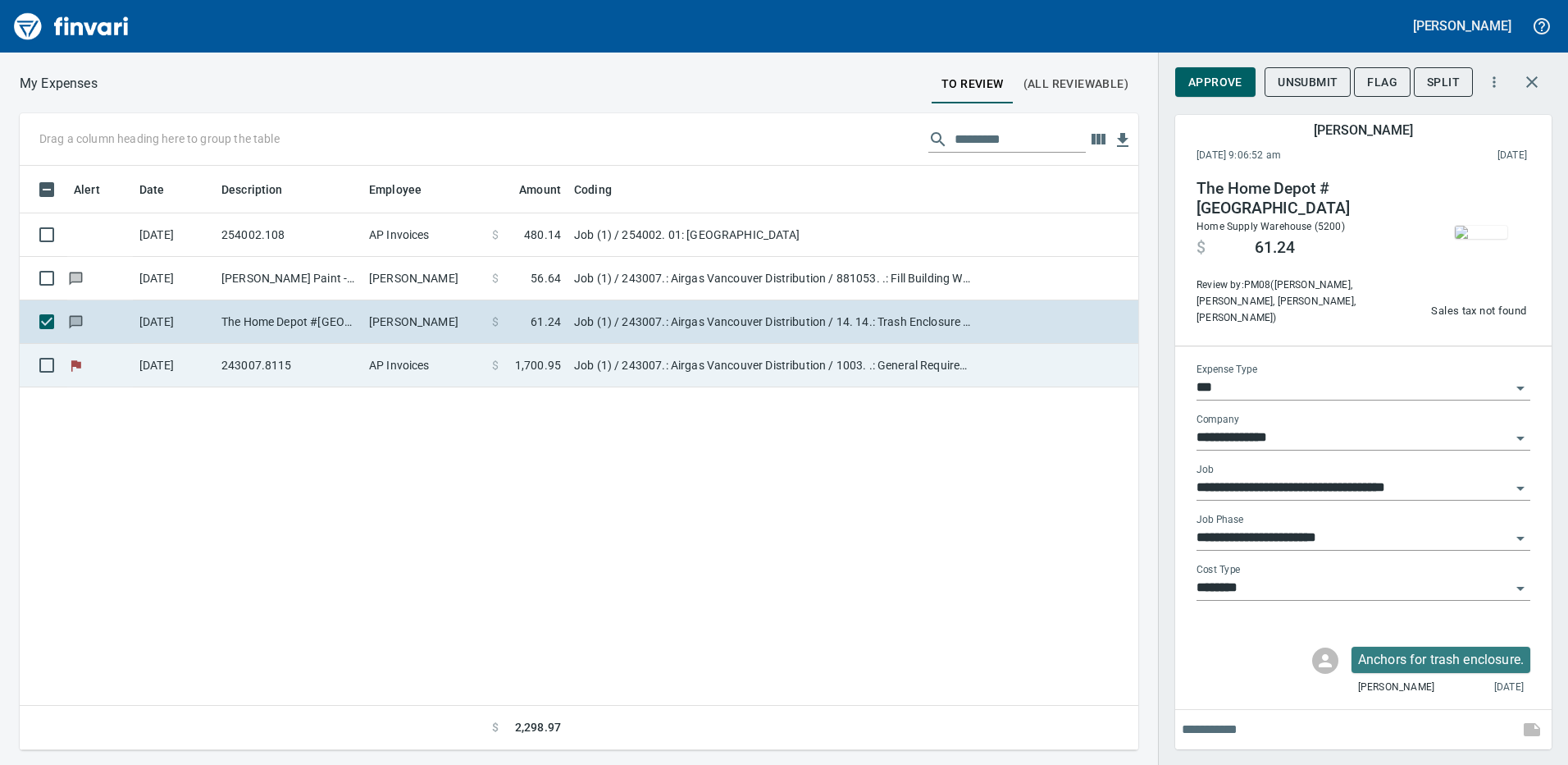
click at [598, 381] on td "Job (1) / 243007.: Airgas Vancouver Distribution / 1003. .: General Requirement…" at bounding box center [773, 366] width 410 height 44
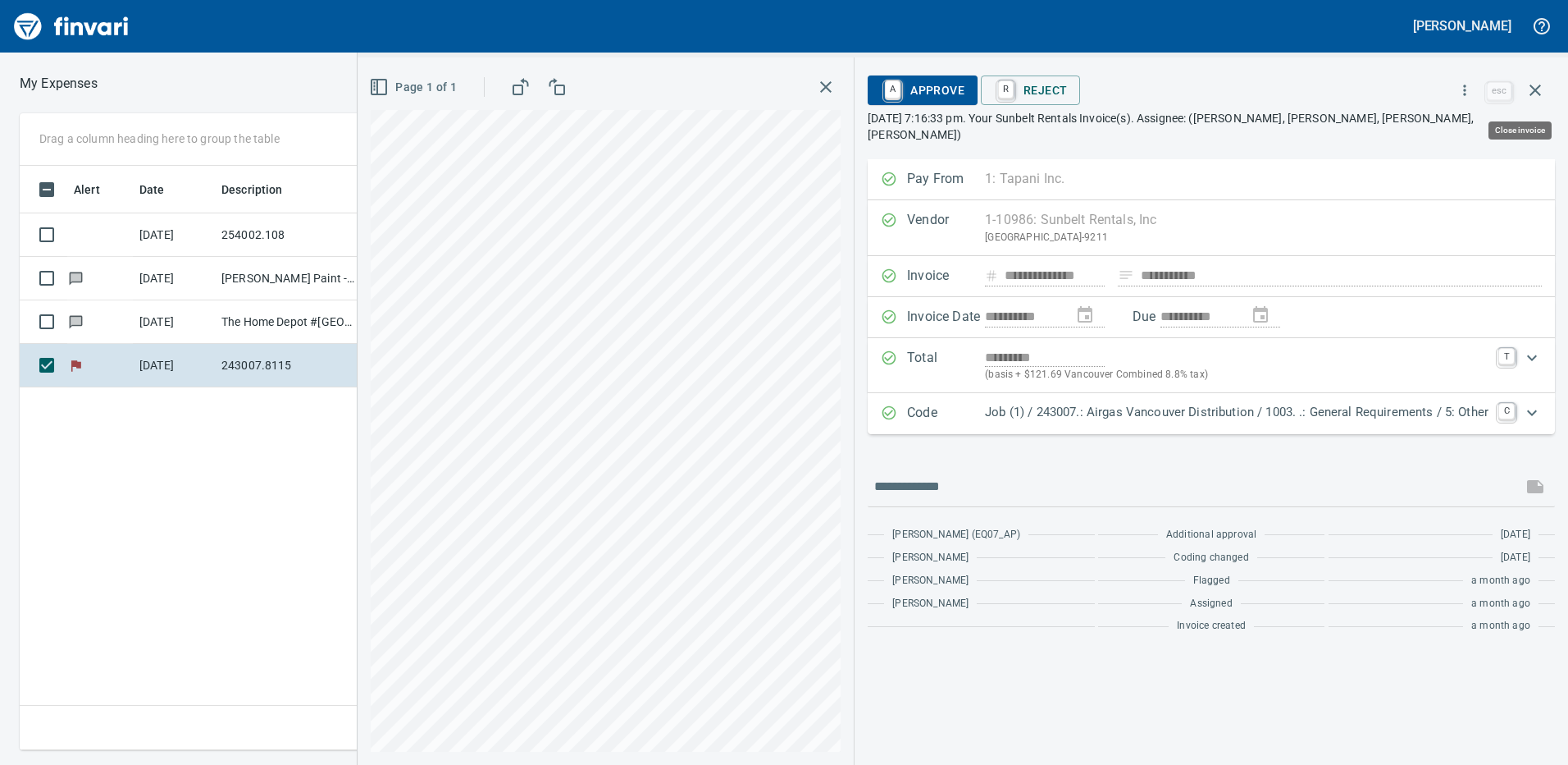
scroll to position [572, 1106]
click at [1469, 91] on icon "button" at bounding box center [1464, 89] width 16 height 16
click at [1406, 135] on span "Download" at bounding box center [1463, 138] width 158 height 20
click at [1256, 671] on div "**********" at bounding box center [963, 411] width 1211 height 707
click at [1149, 698] on div "**********" at bounding box center [1211, 462] width 713 height 605
